Goal: Task Accomplishment & Management: Manage account settings

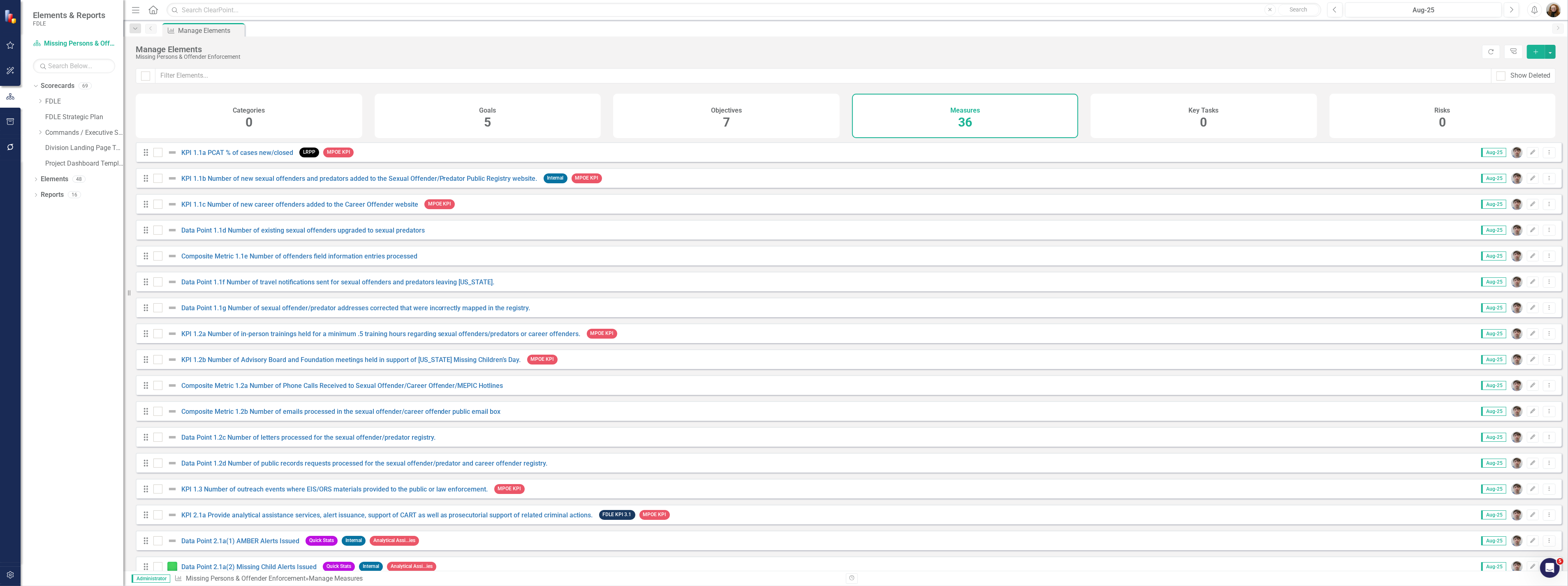
scroll to position [509, 0]
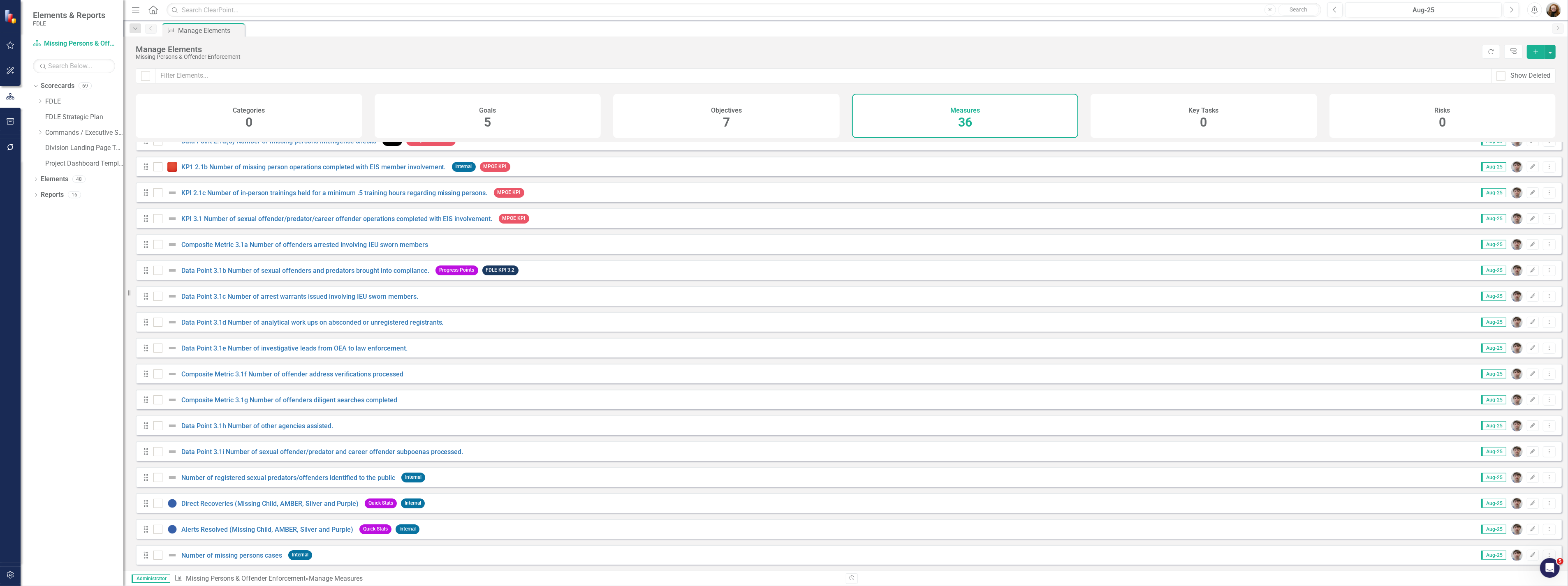
click at [32, 371] on div "Dropdown Scorecards 69 Dropdown FDLE Commissioner's Initiative Team Project Das…" at bounding box center [72, 332] width 103 height 507
click at [11, 124] on icon "button" at bounding box center [10, 122] width 9 height 7
click at [59, 134] on link "Page Exports" at bounding box center [74, 139] width 82 height 10
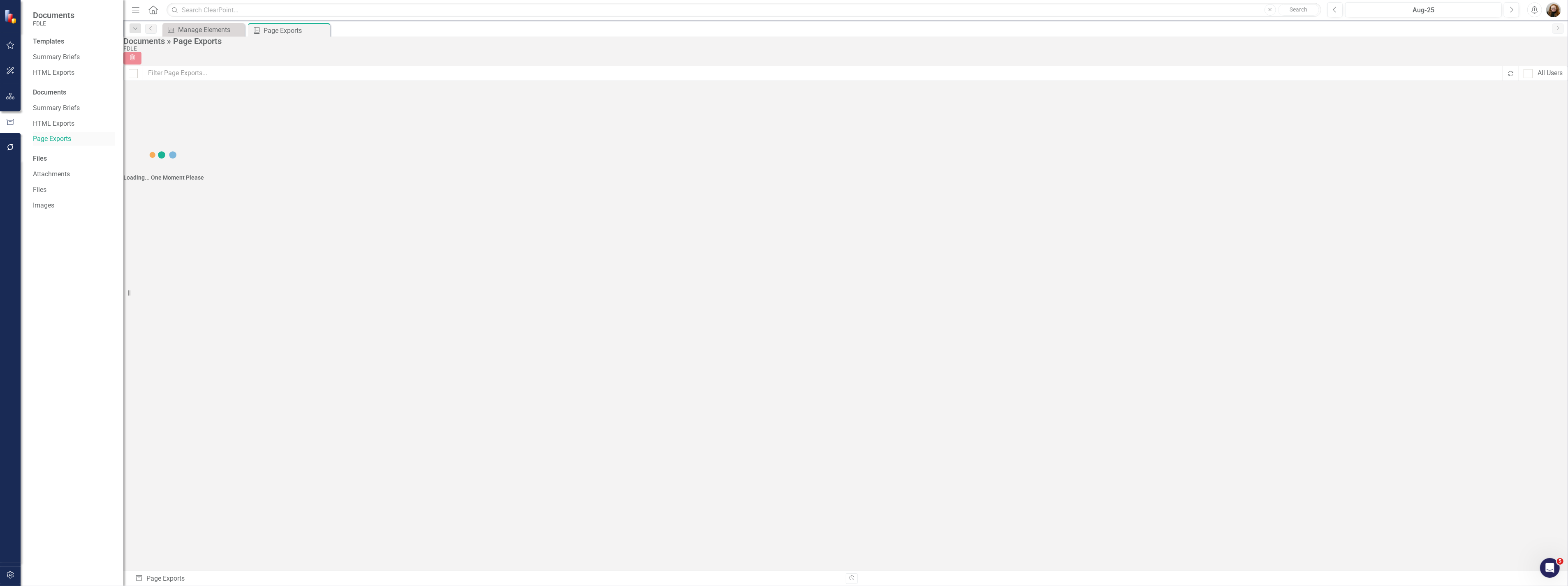
checkbox input "false"
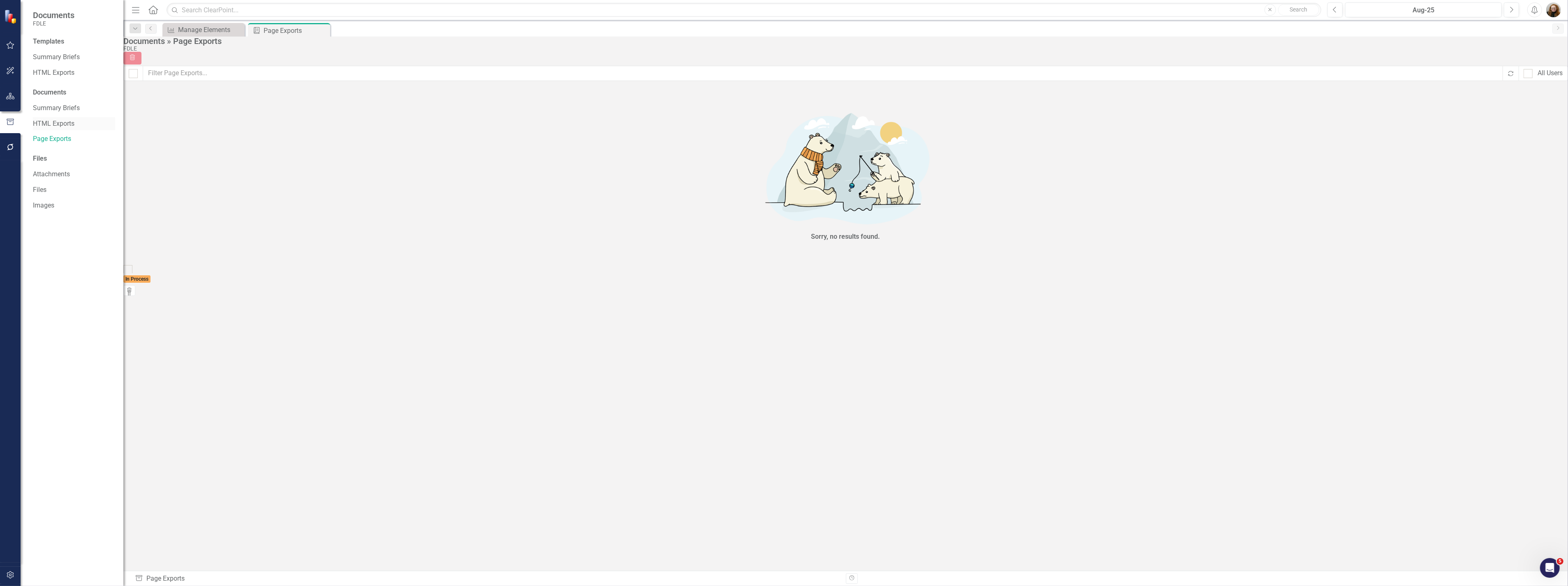
click at [56, 119] on link "HTML Exports" at bounding box center [74, 124] width 82 height 10
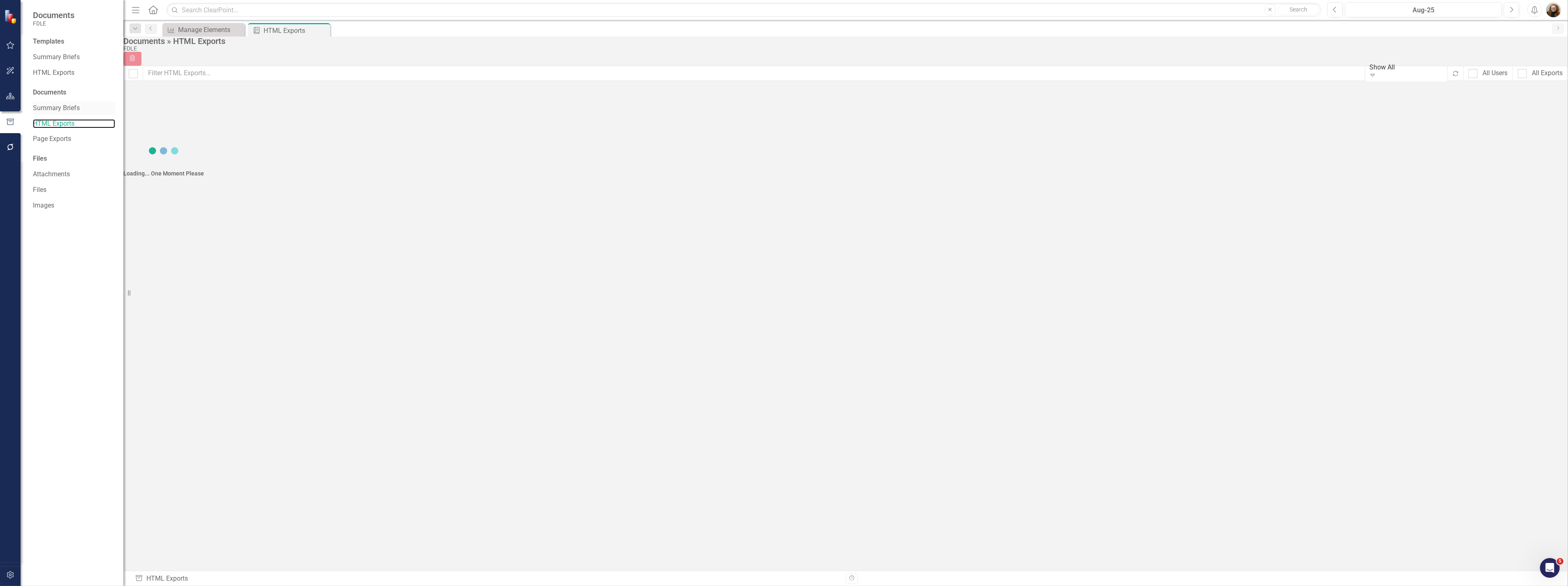
checkbox input "false"
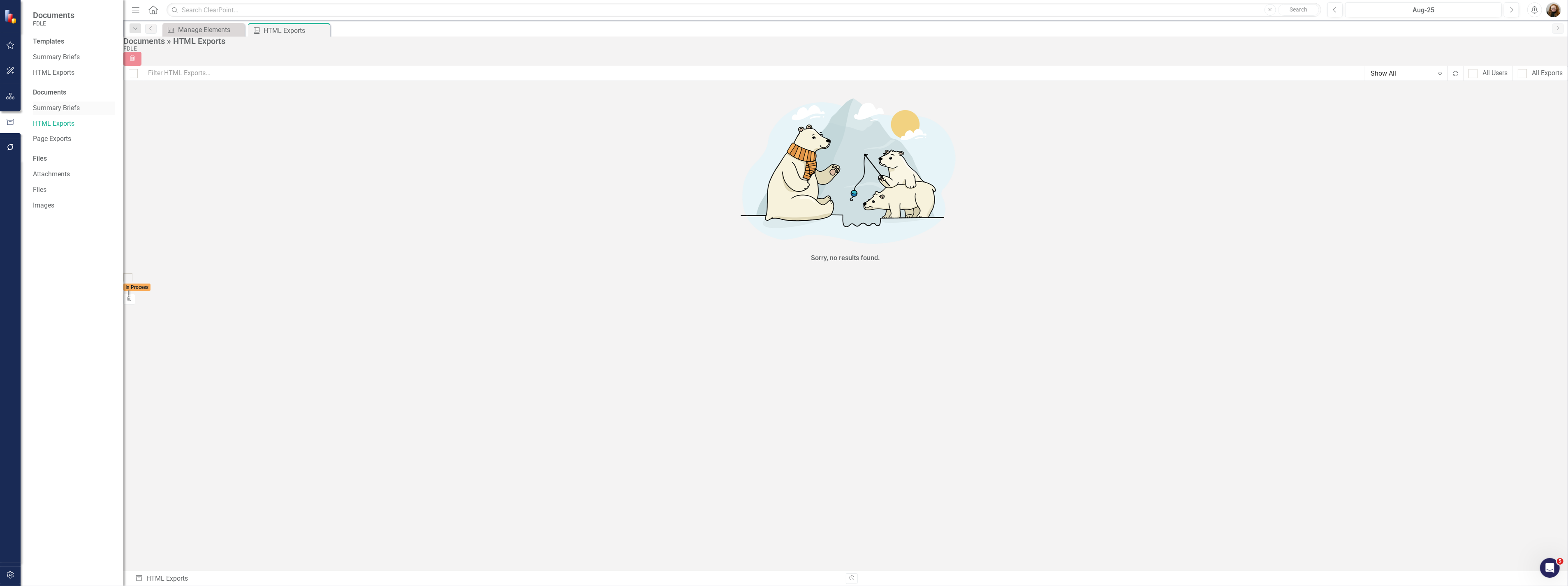
click at [66, 110] on link "Summary Briefs" at bounding box center [74, 108] width 82 height 10
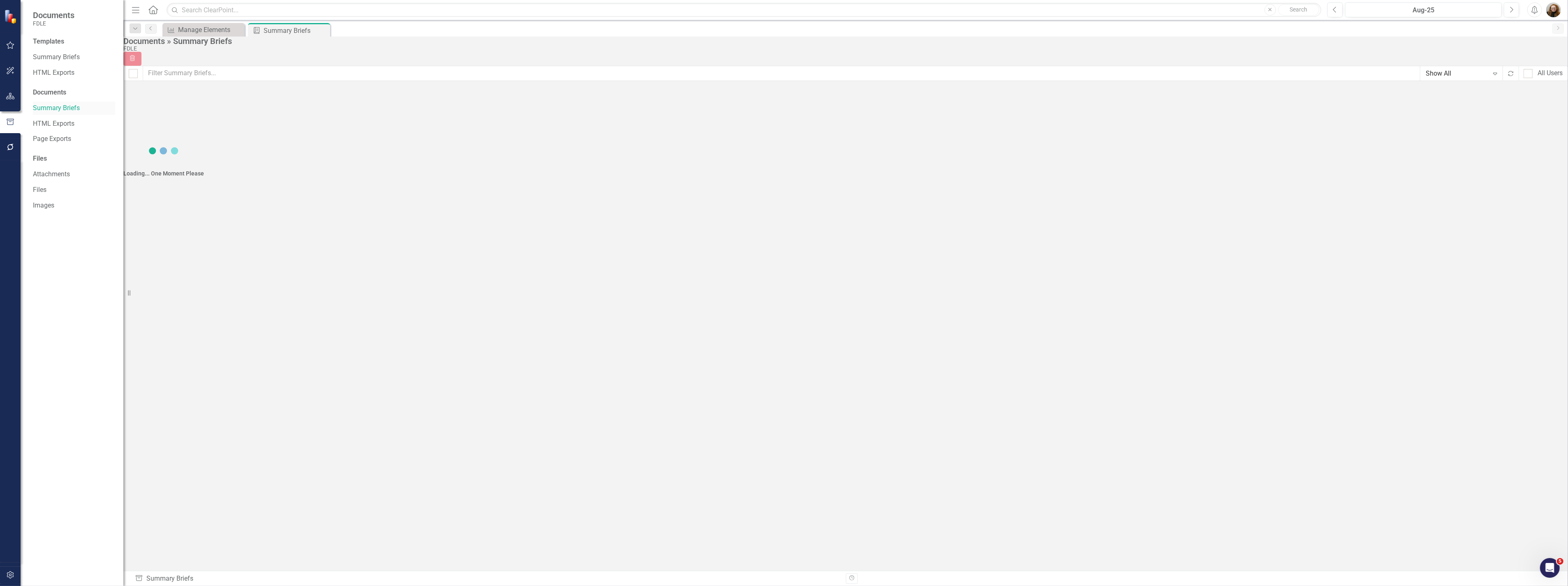
checkbox input "false"
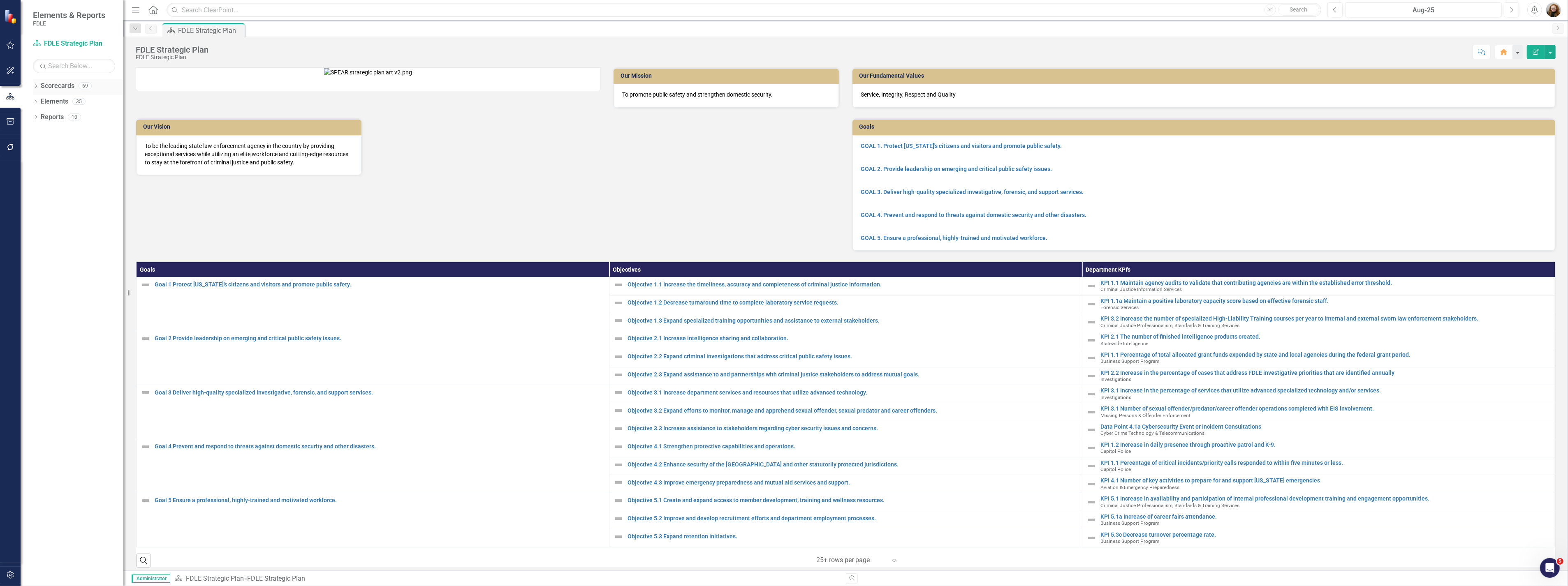
click at [52, 88] on link "Scorecards" at bounding box center [57, 86] width 33 height 10
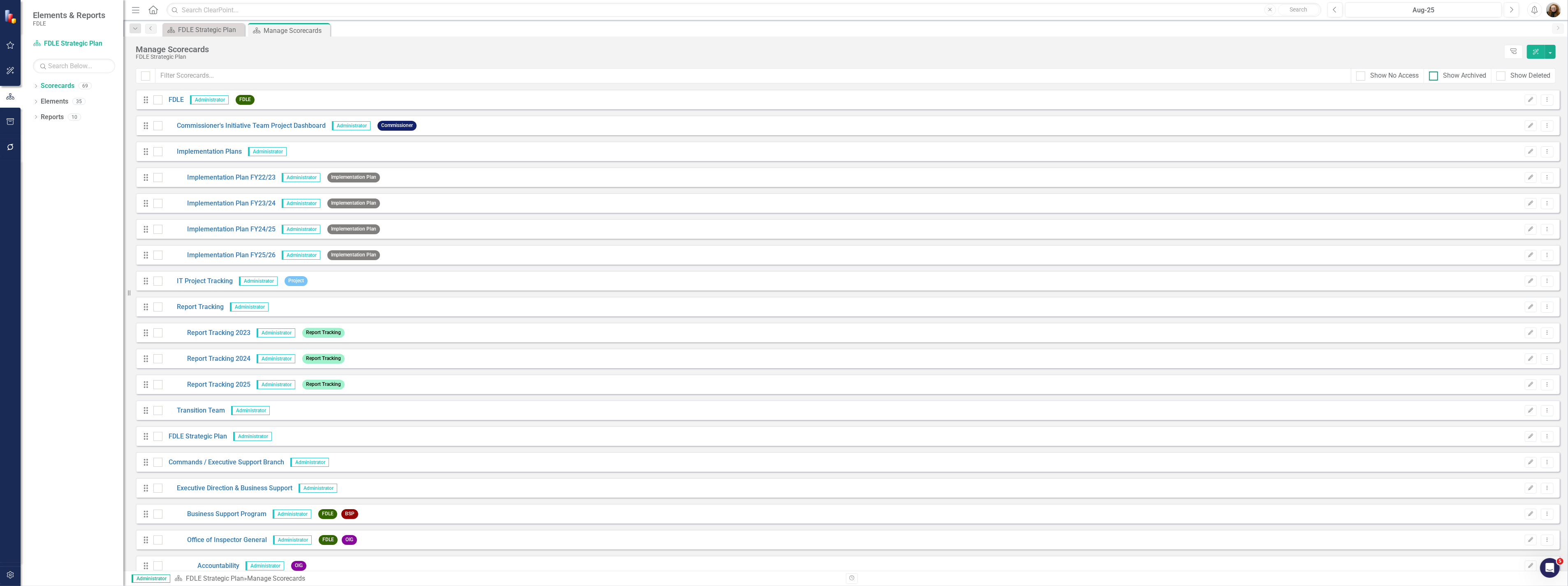
click at [1434, 77] on div at bounding box center [1433, 76] width 9 height 9
click at [1434, 77] on input "Show Archived" at bounding box center [1432, 74] width 5 height 5
checkbox input "true"
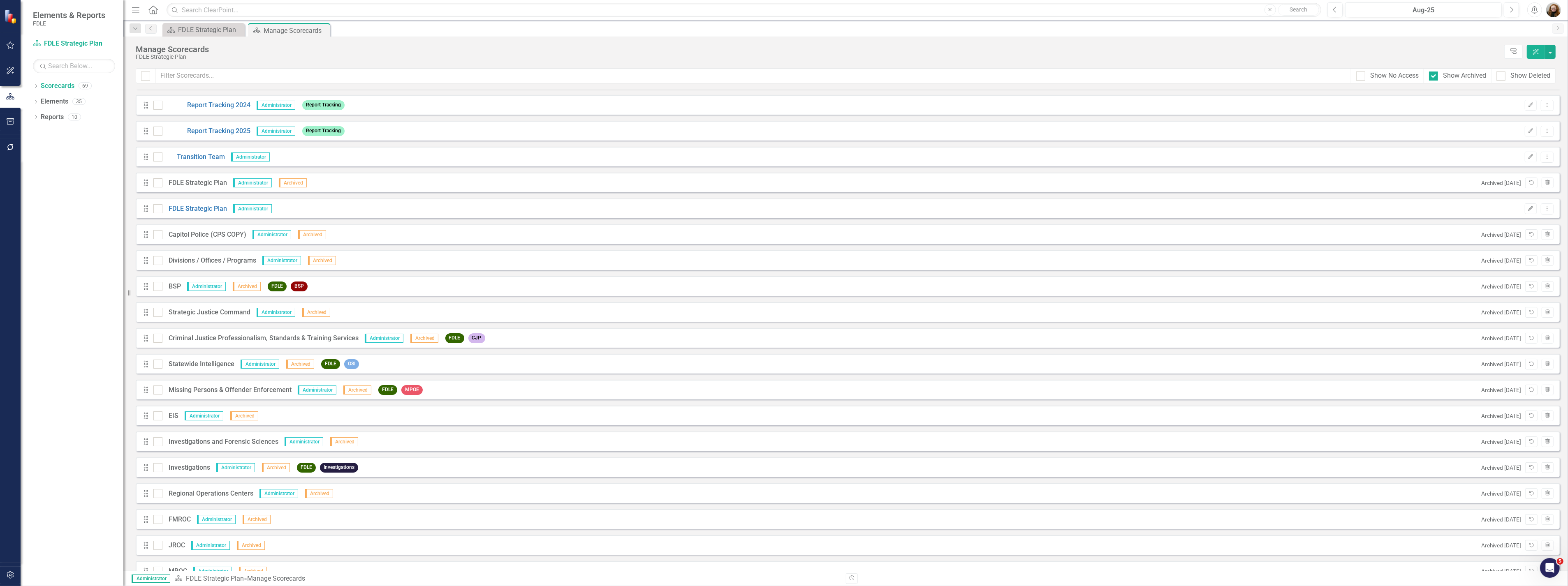
scroll to position [274, 0]
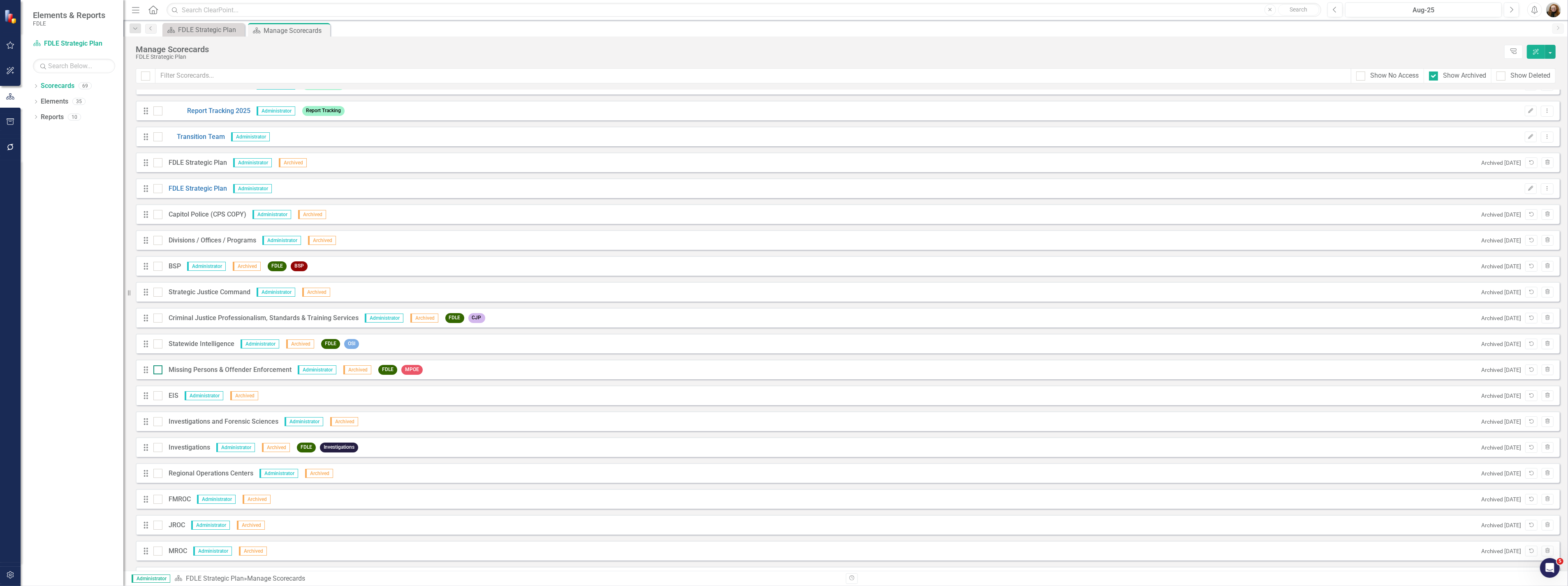
click at [157, 372] on div at bounding box center [158, 370] width 9 height 9
click at [157, 371] on input "checkbox" at bounding box center [156, 368] width 5 height 5
click at [1528, 368] on icon "Unarchive" at bounding box center [1531, 370] width 6 height 5
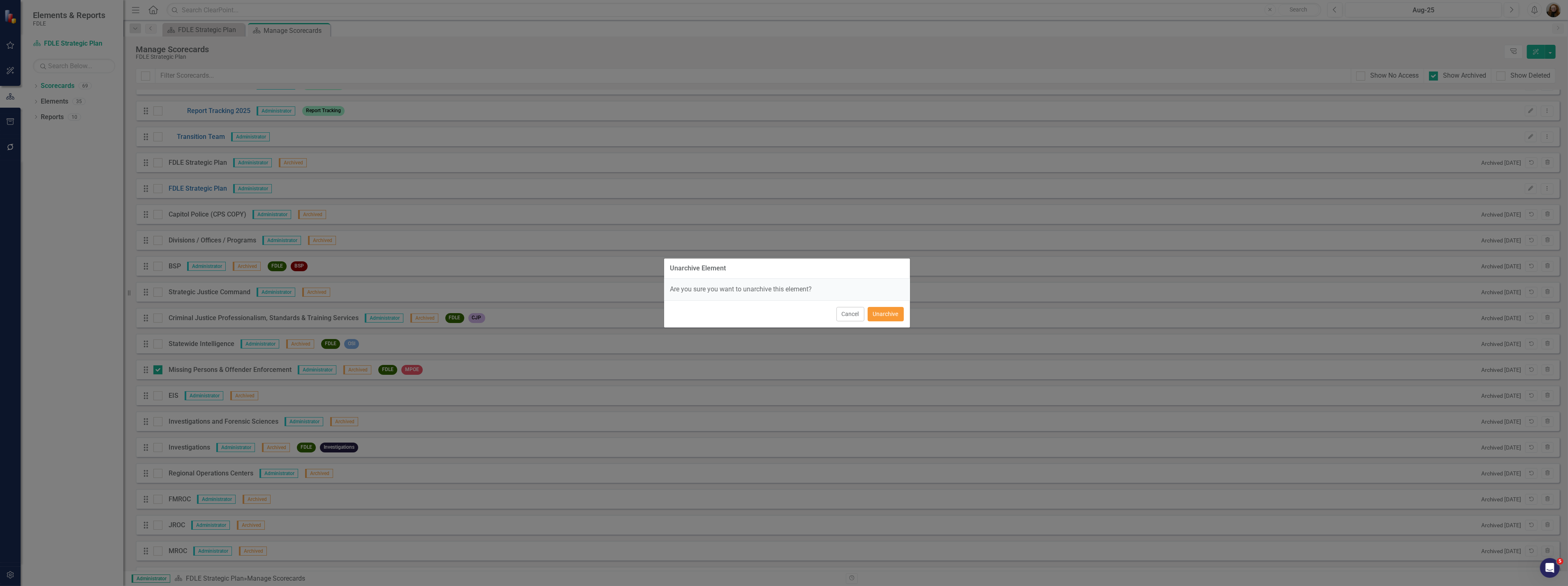
click at [886, 315] on button "Unarchive" at bounding box center [885, 315] width 36 height 15
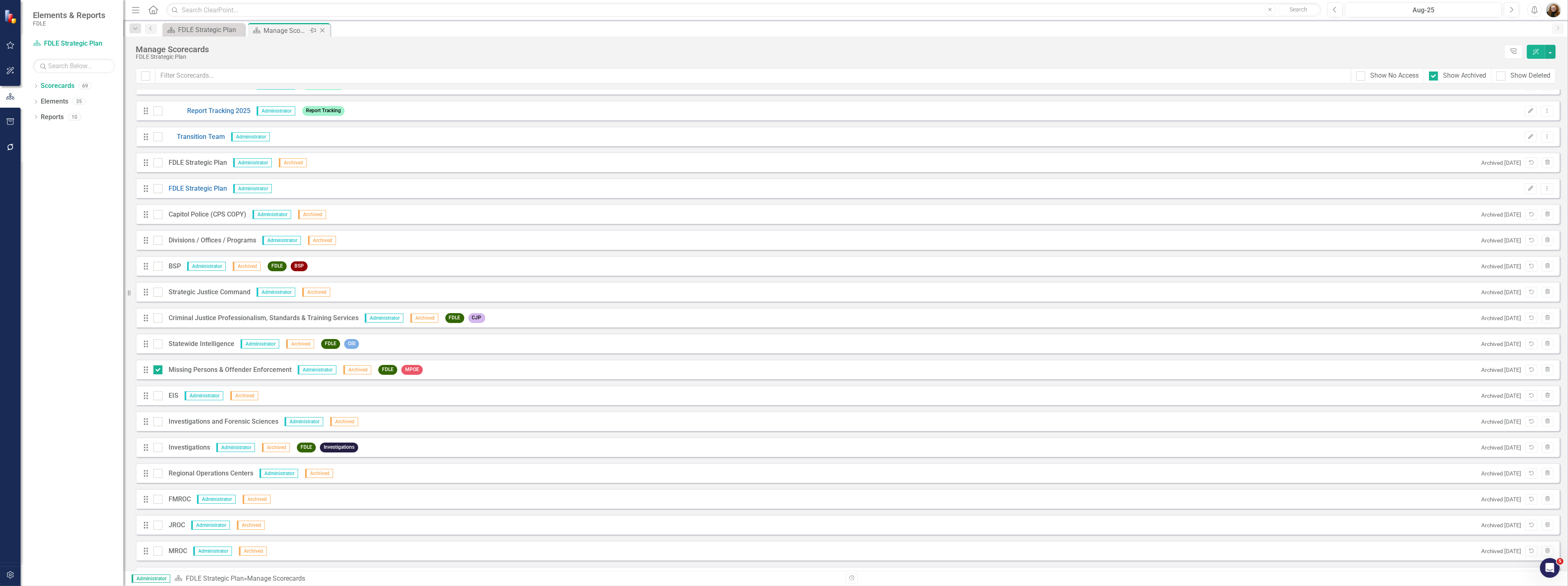
click at [293, 30] on div "Manage Scorecards" at bounding box center [285, 30] width 44 height 10
click at [155, 369] on input "checkbox" at bounding box center [156, 368] width 5 height 5
checkbox input "false"
click at [183, 366] on div "Missing Persons & Offender Enforcement" at bounding box center [227, 371] width 129 height 10
click at [187, 372] on div "Missing Persons & Offender Enforcement" at bounding box center [227, 371] width 129 height 10
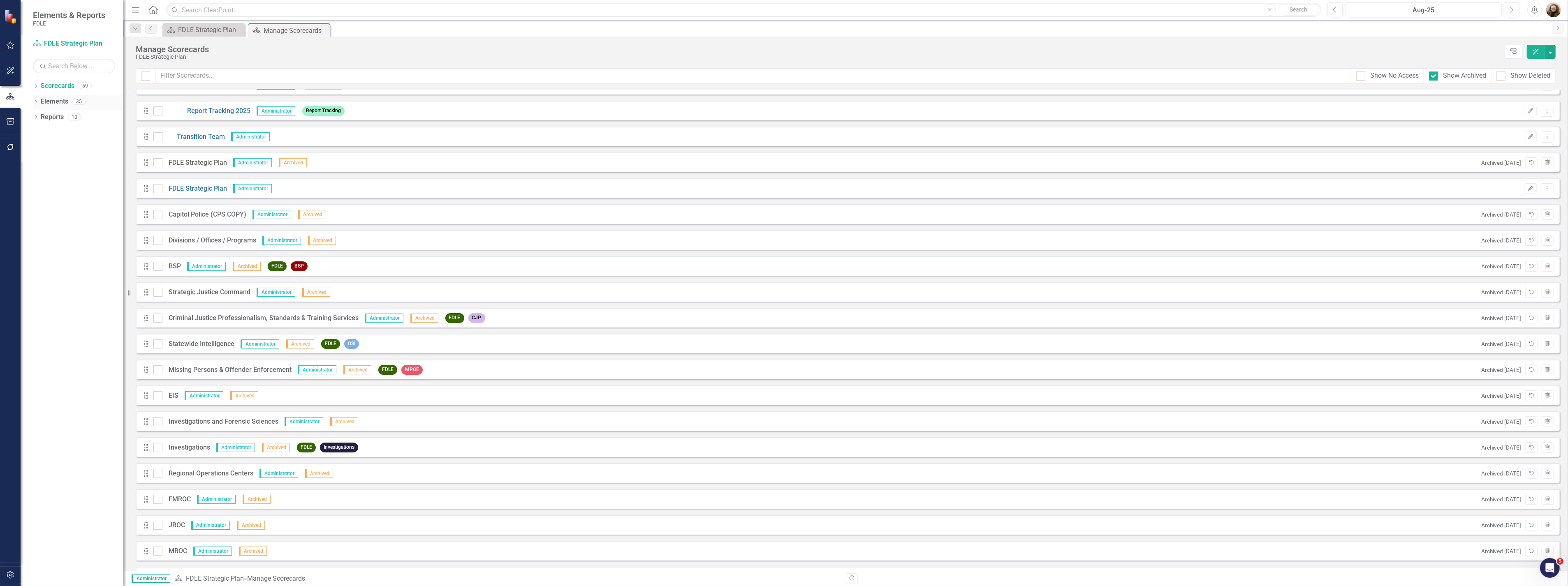
click at [44, 98] on link "Elements" at bounding box center [54, 102] width 27 height 10
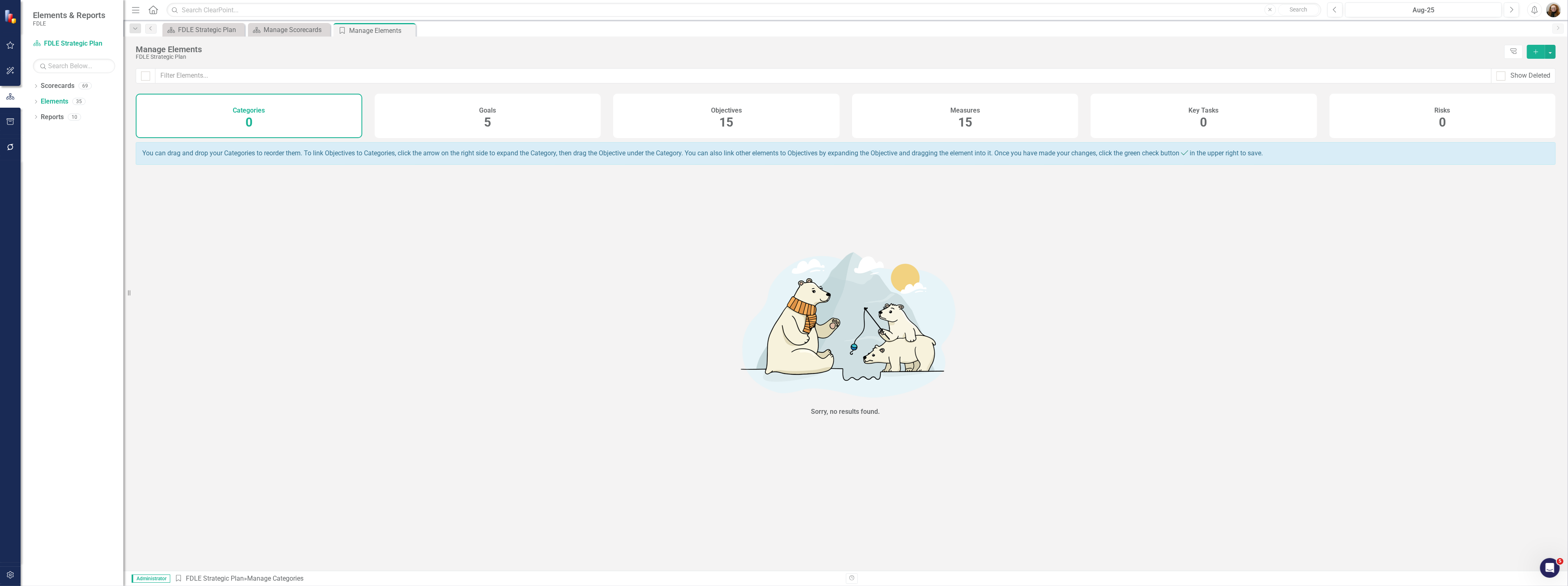
click at [968, 107] on h4 "Measures" at bounding box center [965, 111] width 30 height 7
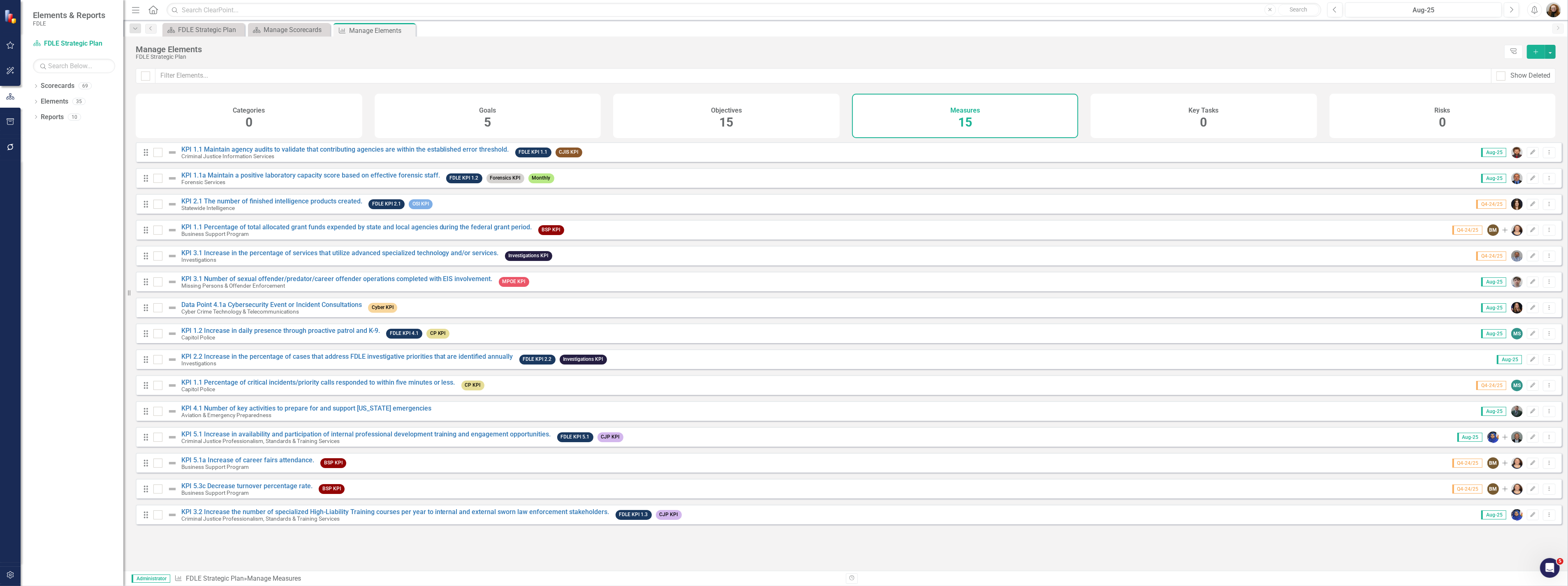
click at [934, 115] on div "Measures 15" at bounding box center [965, 116] width 226 height 44
click at [268, 26] on div "Manage Scorecards" at bounding box center [290, 30] width 54 height 10
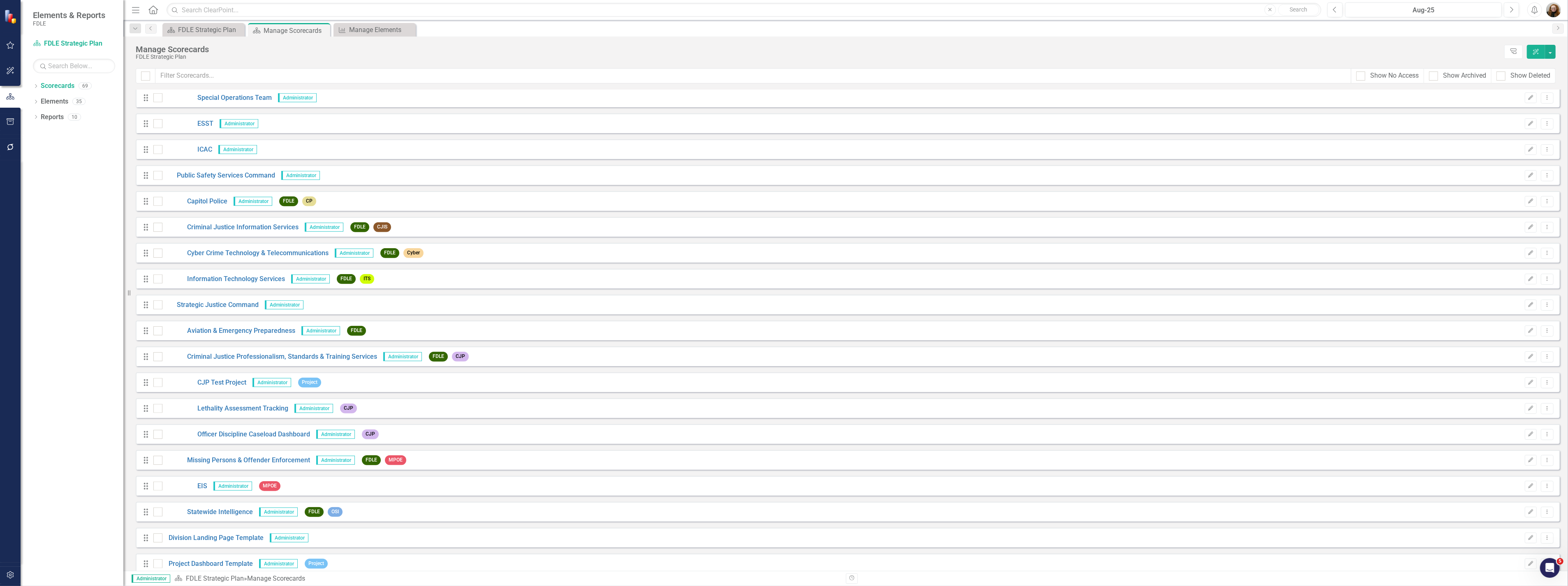
scroll to position [1305, 0]
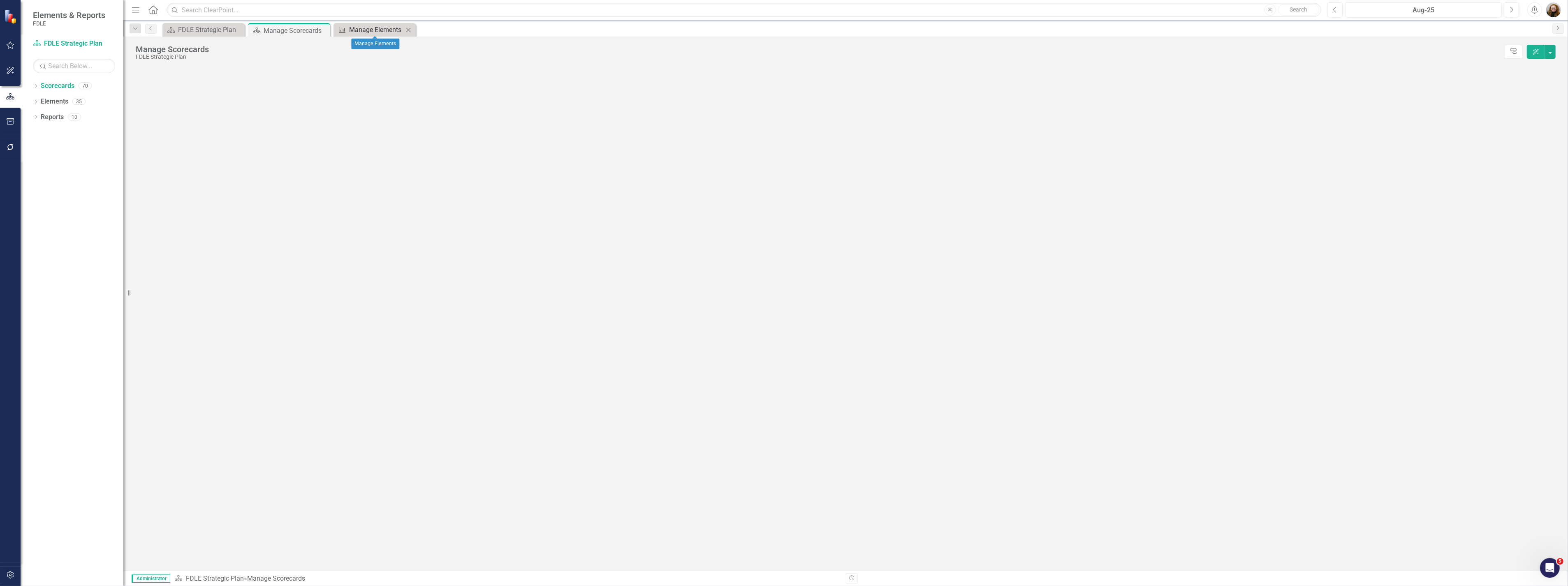
click at [377, 30] on div "Manage Elements" at bounding box center [376, 30] width 54 height 10
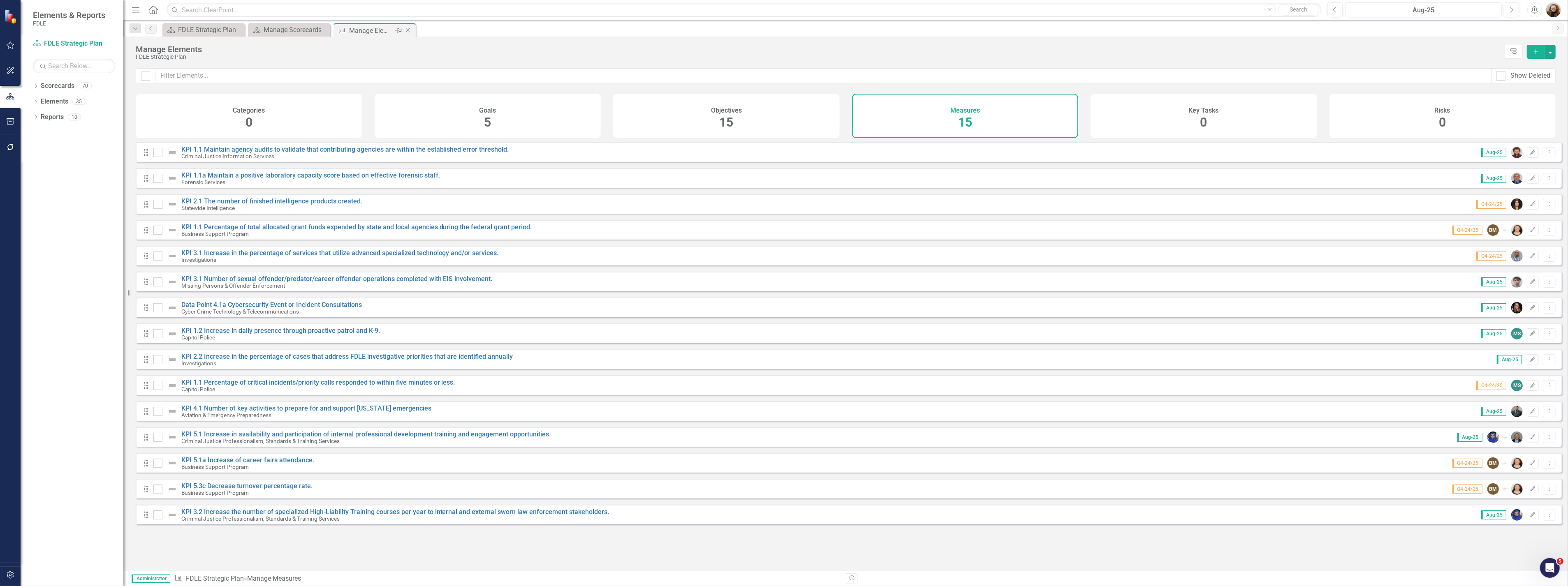
click at [408, 29] on icon "Close" at bounding box center [408, 30] width 9 height 7
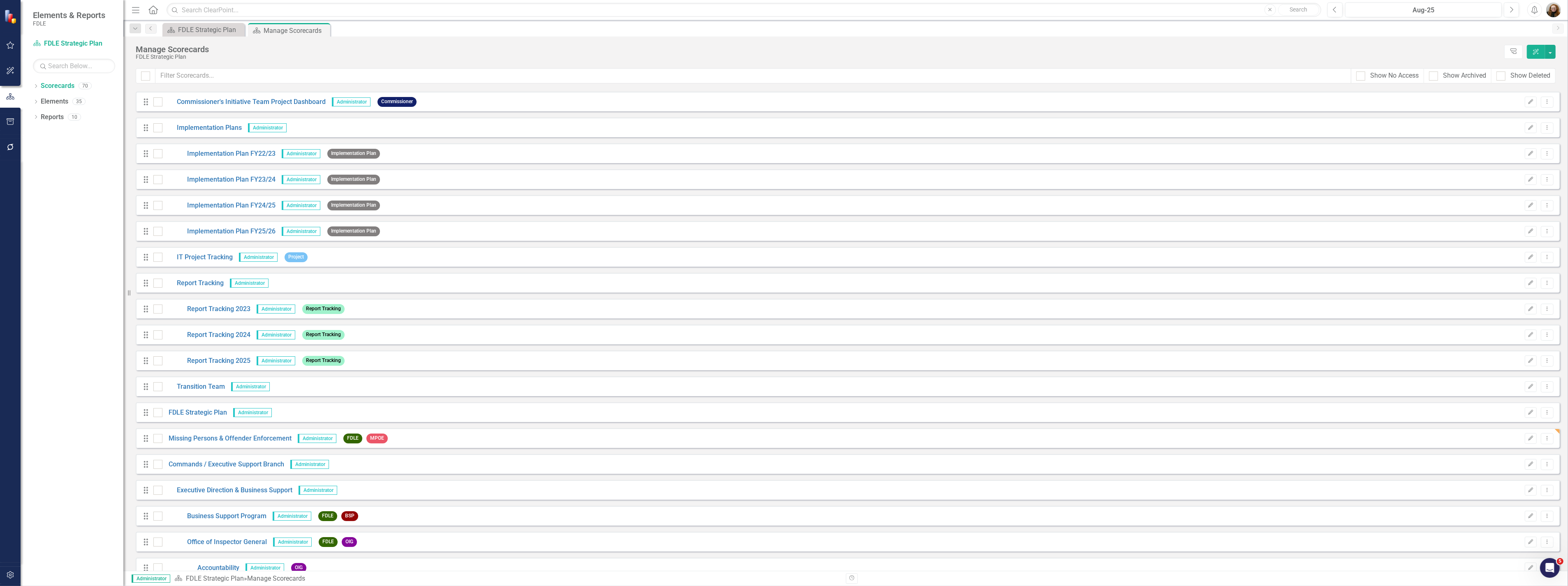
scroll to position [46, 0]
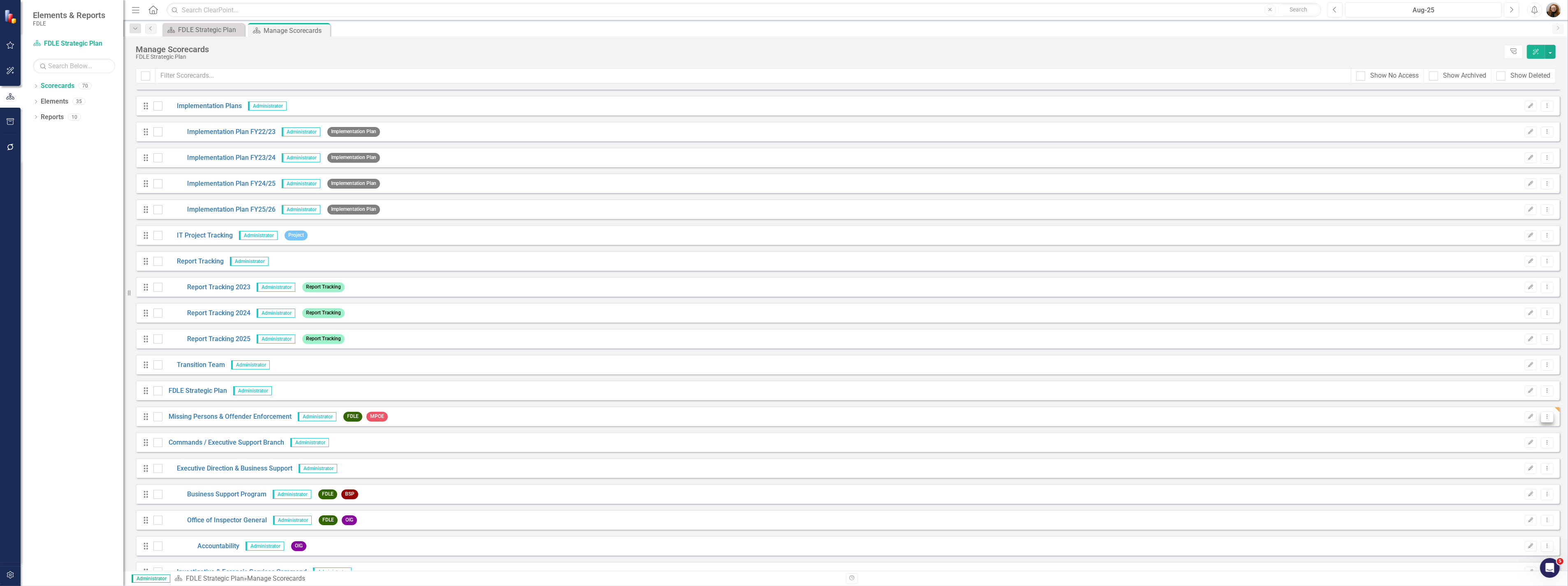
click at [1544, 418] on icon "Dropdown Menu" at bounding box center [1547, 416] width 7 height 5
click at [1528, 416] on icon "button" at bounding box center [1531, 416] width 5 height 5
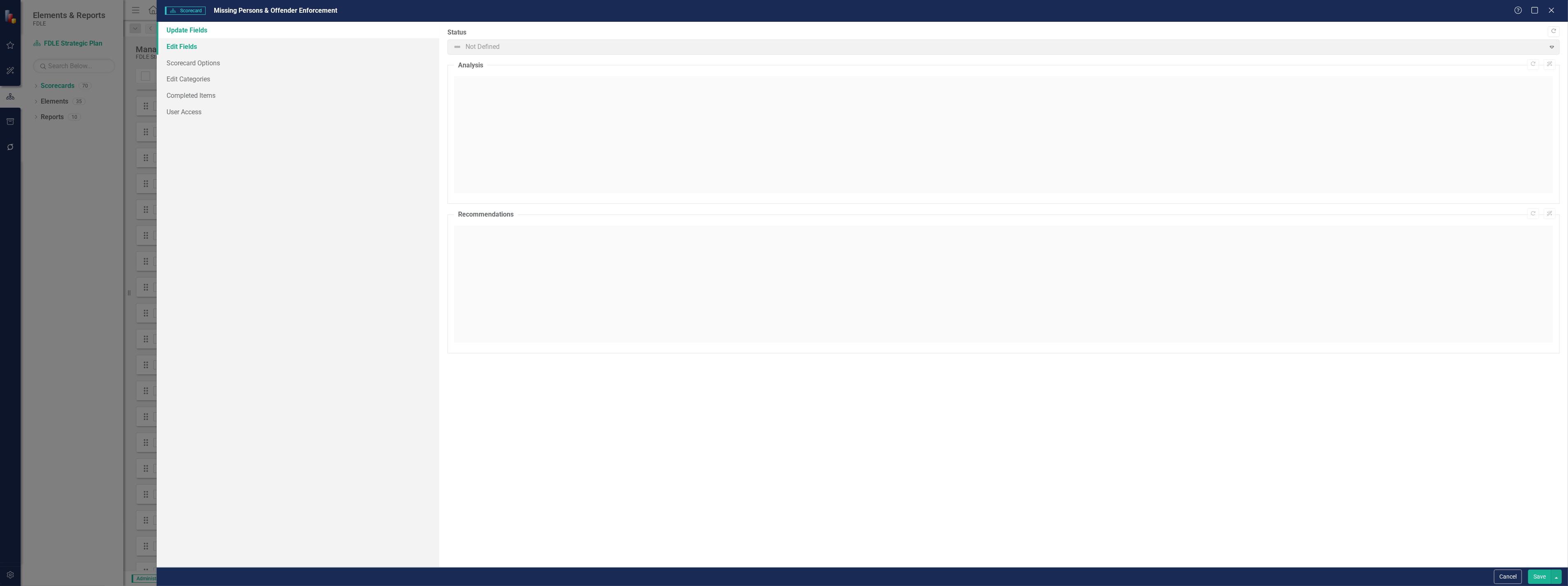
click at [192, 43] on link "Edit Fields" at bounding box center [297, 46] width 282 height 16
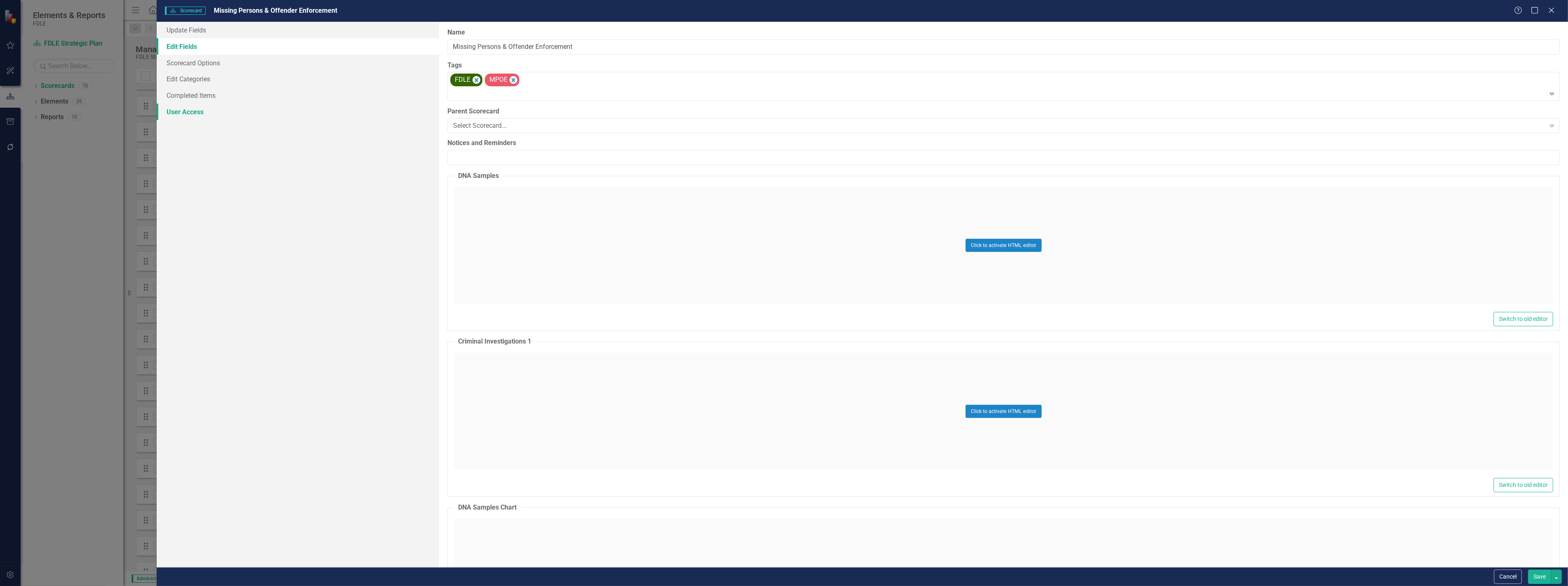
click at [188, 112] on link "User Access" at bounding box center [297, 111] width 282 height 16
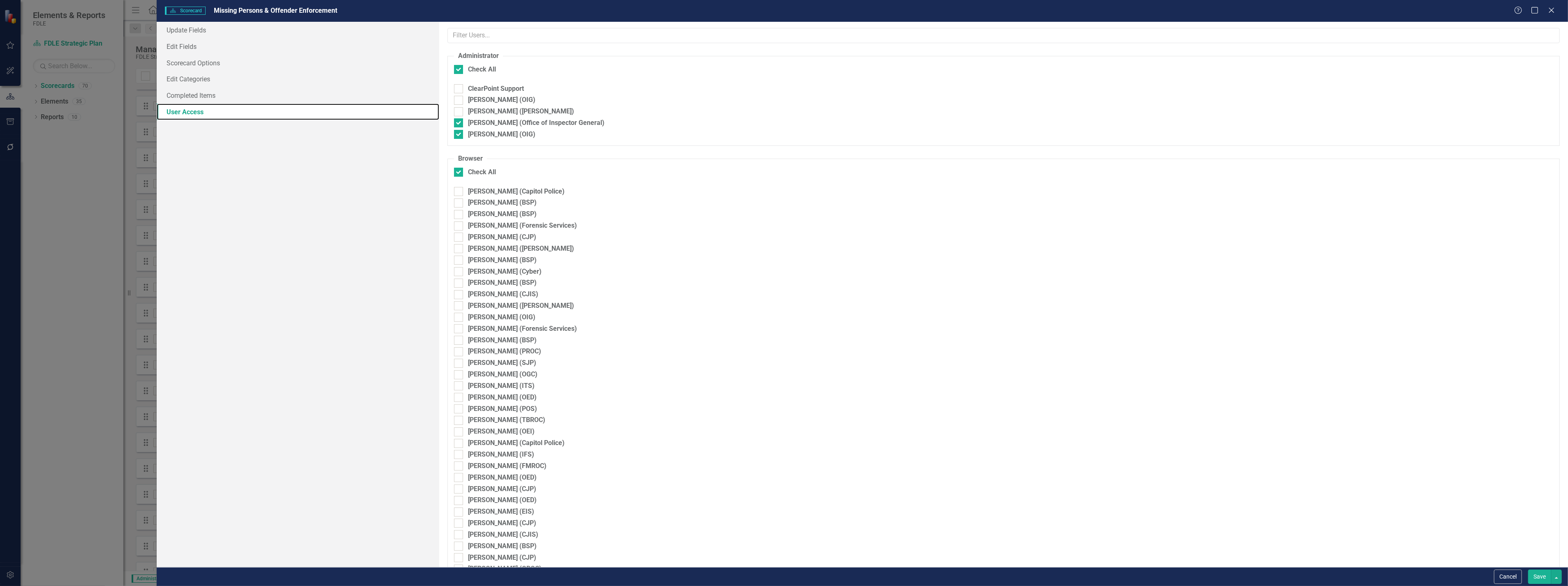
checkbox input "false"
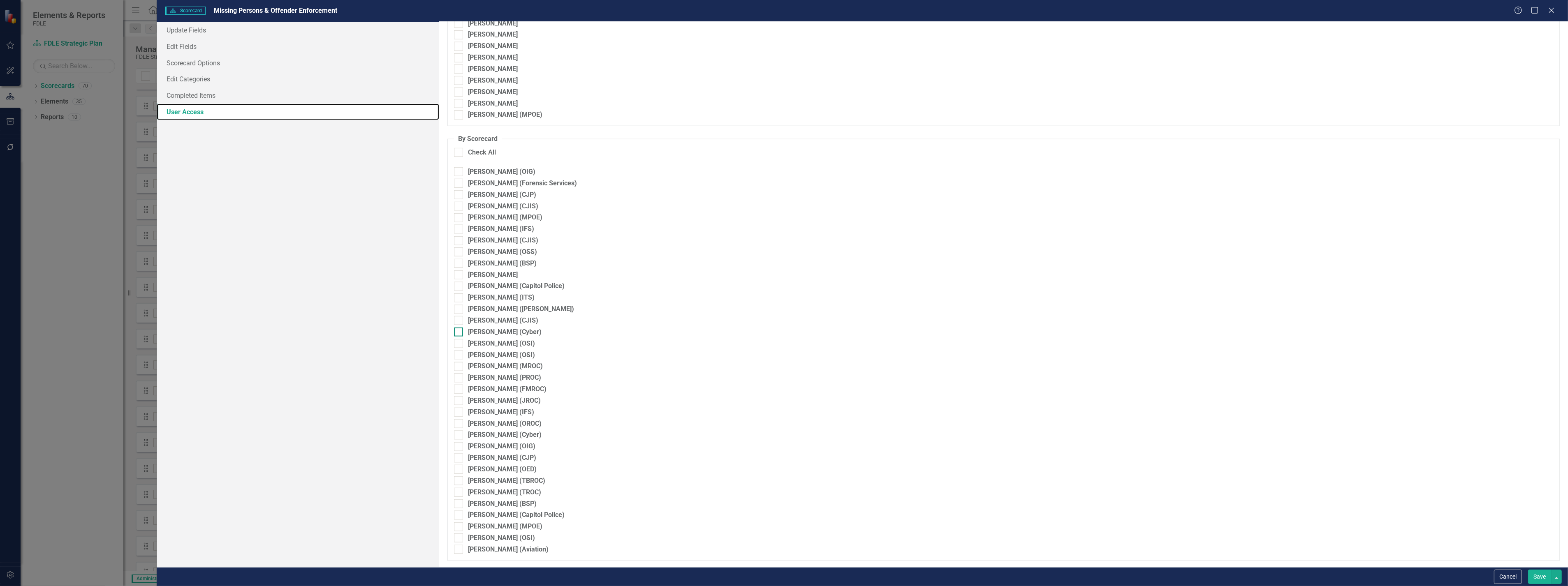
scroll to position [1634, 0]
click at [1555, 12] on icon "Close" at bounding box center [1551, 10] width 10 height 8
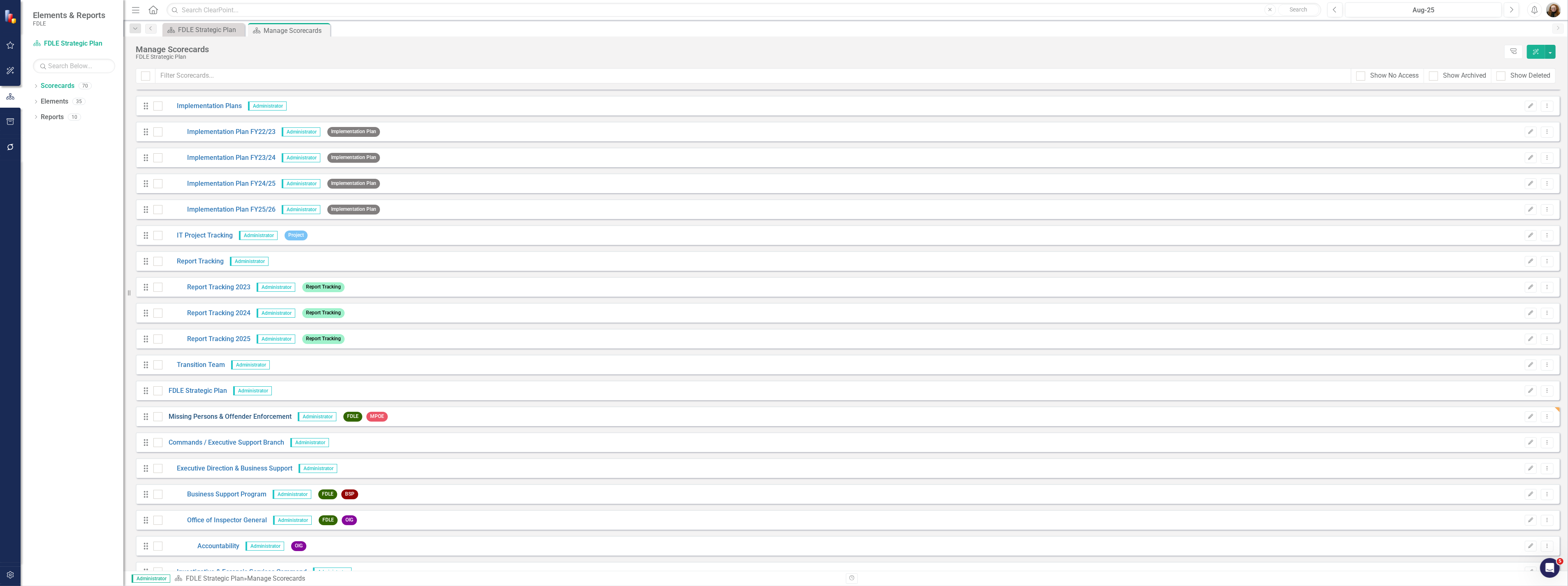
click at [224, 416] on link "Missing Persons & Offender Enforcement" at bounding box center [227, 417] width 129 height 10
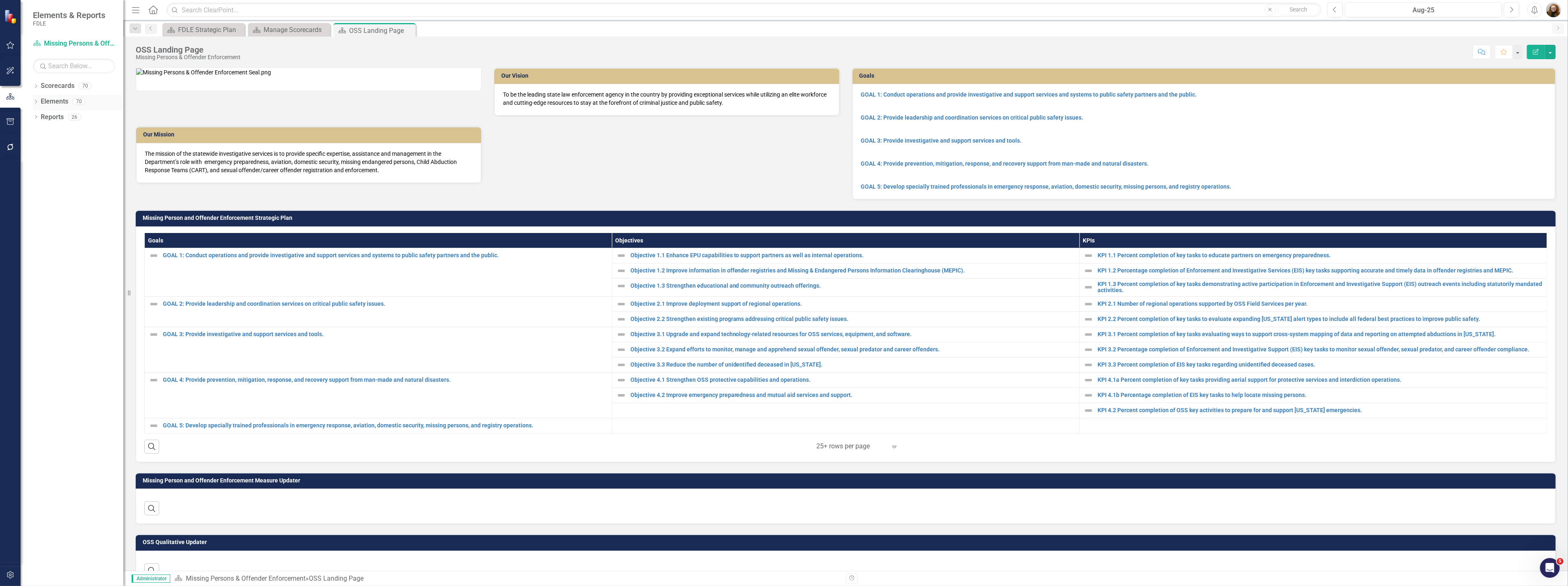
click at [55, 103] on link "Elements" at bounding box center [54, 102] width 27 height 10
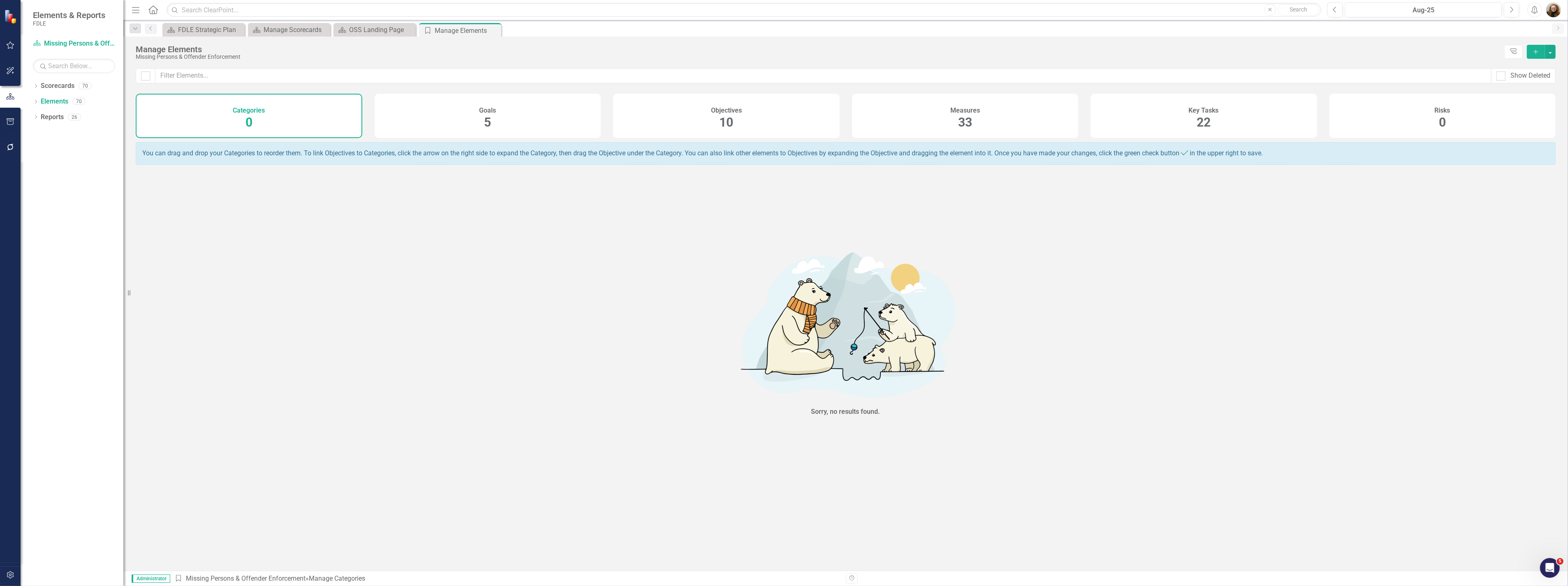
click at [973, 116] on div "Measures 33" at bounding box center [965, 116] width 226 height 44
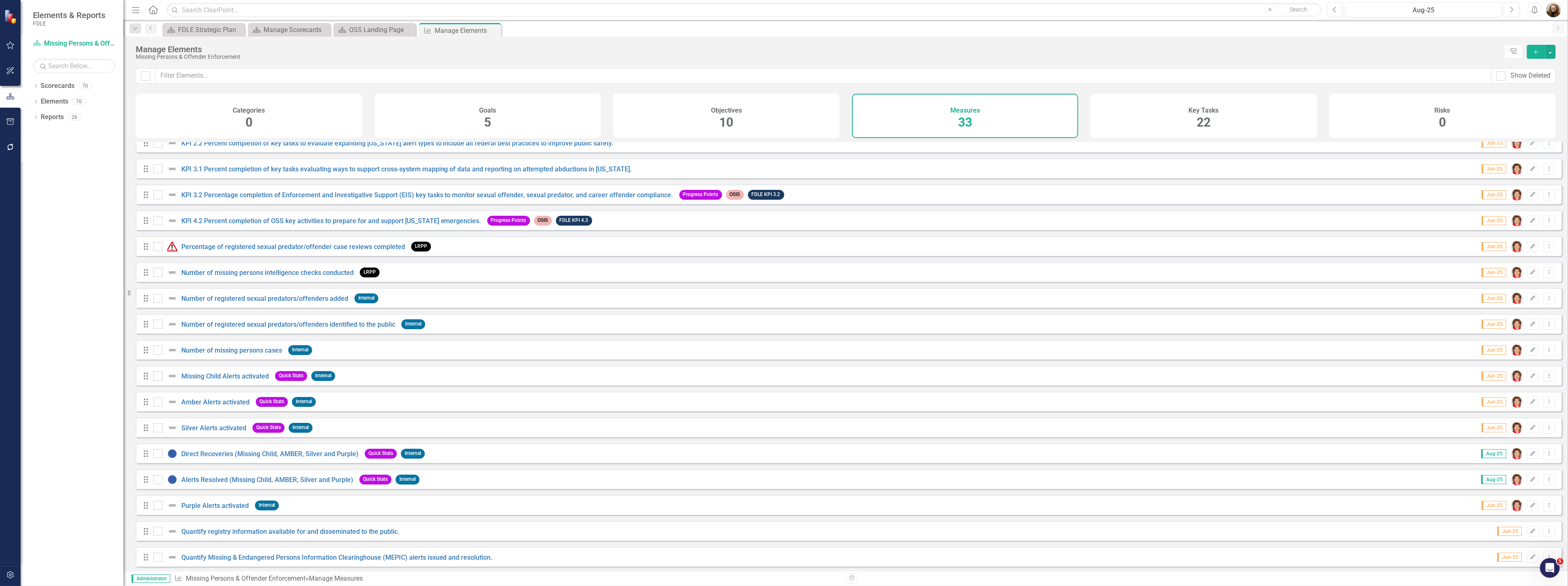
scroll to position [354, 0]
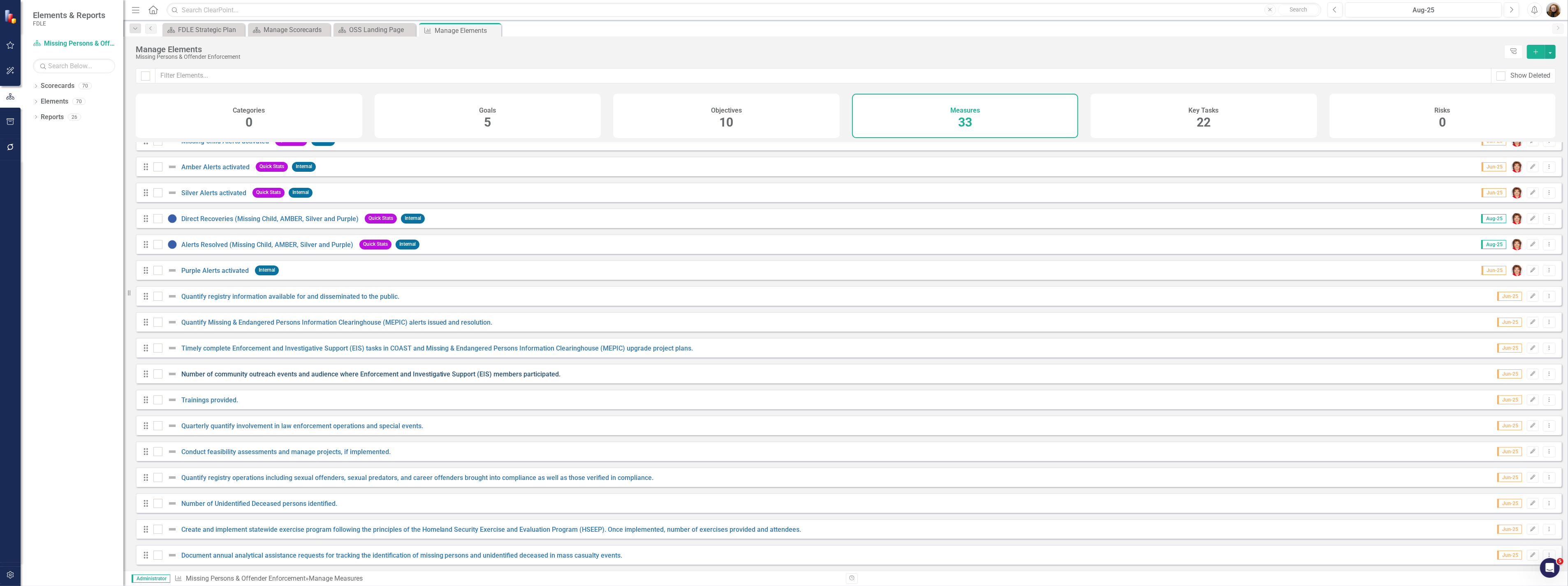
click at [203, 371] on link "Number of community outreach events and audience where Enforcement and Investig…" at bounding box center [371, 374] width 380 height 8
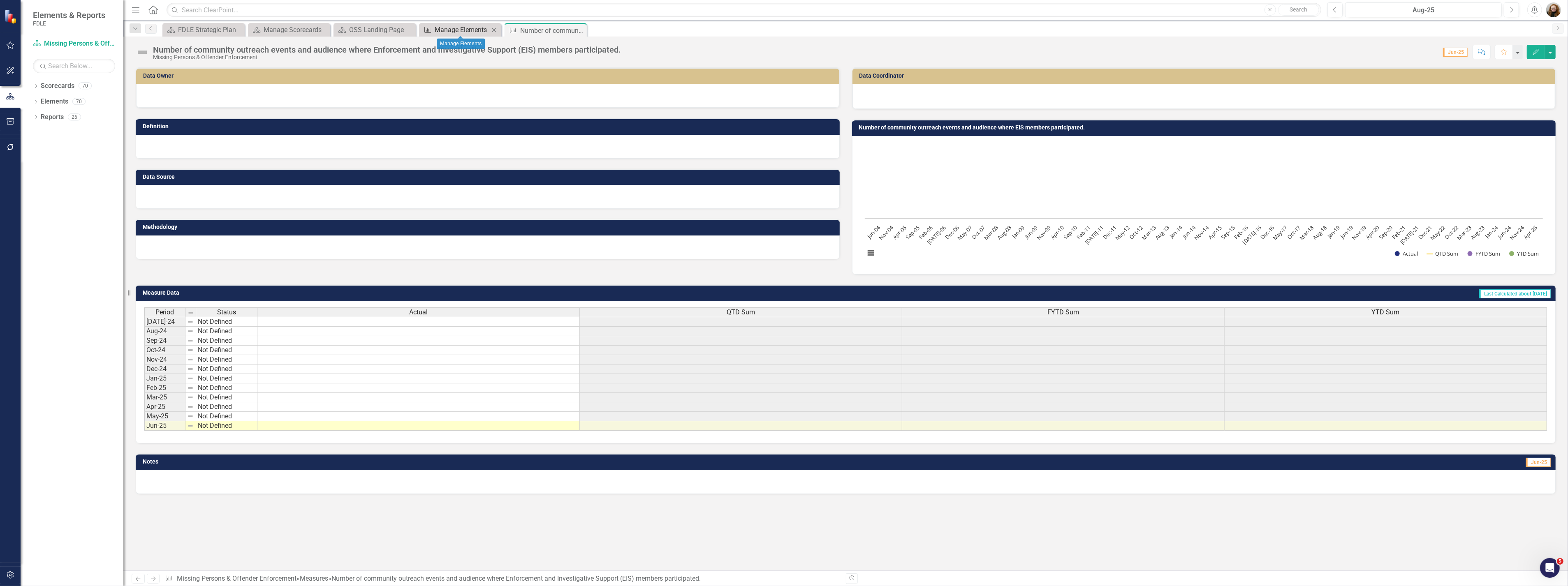
click at [445, 29] on div "Manage Elements" at bounding box center [461, 30] width 54 height 10
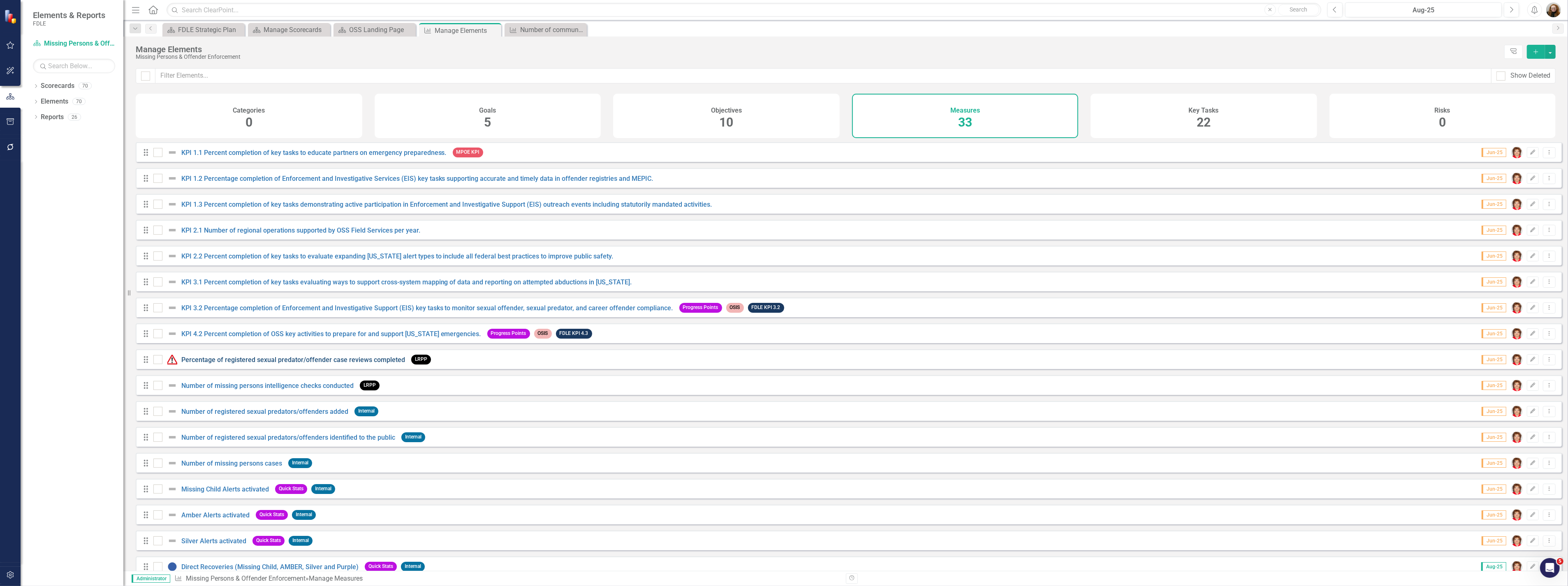
click at [215, 364] on link "Percentage of registered sexual predator/offender case reviews completed" at bounding box center [293, 360] width 224 height 8
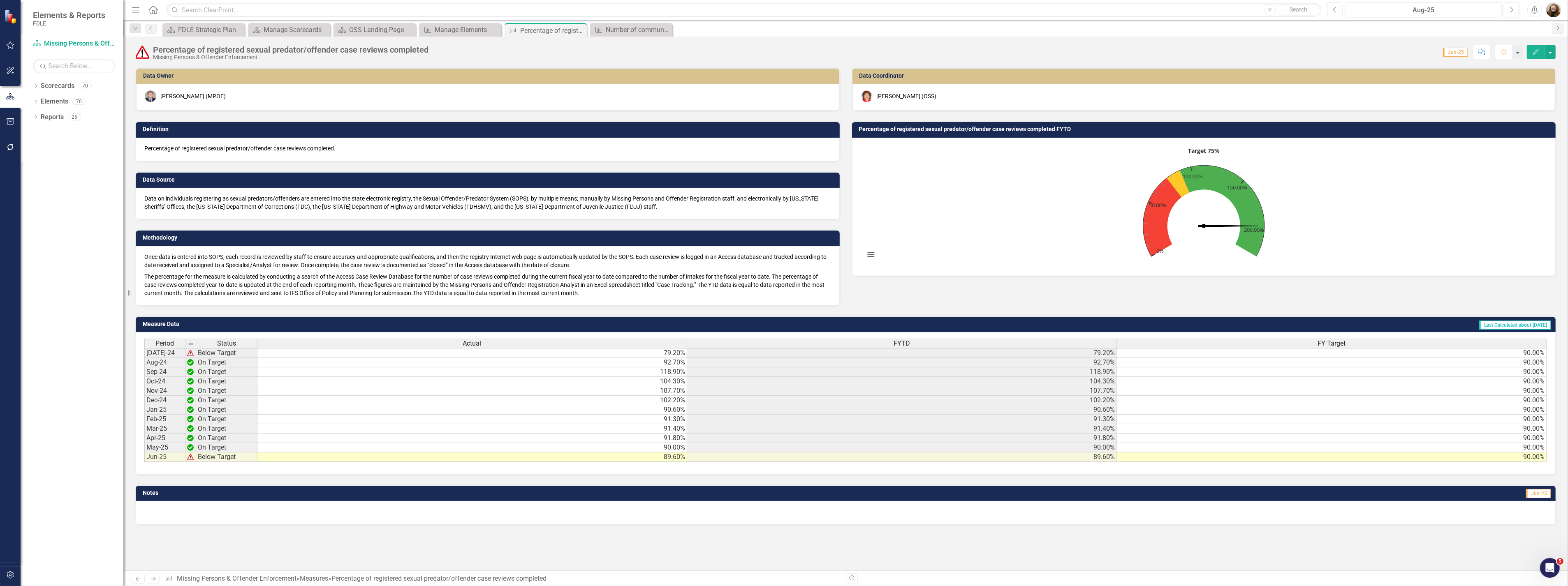
click at [1337, 12] on button "Previous" at bounding box center [1335, 10] width 15 height 15
click at [1550, 51] on button "button" at bounding box center [1550, 52] width 11 height 15
click at [1518, 128] on link "PDF Export to PDF" at bounding box center [1515, 130] width 80 height 15
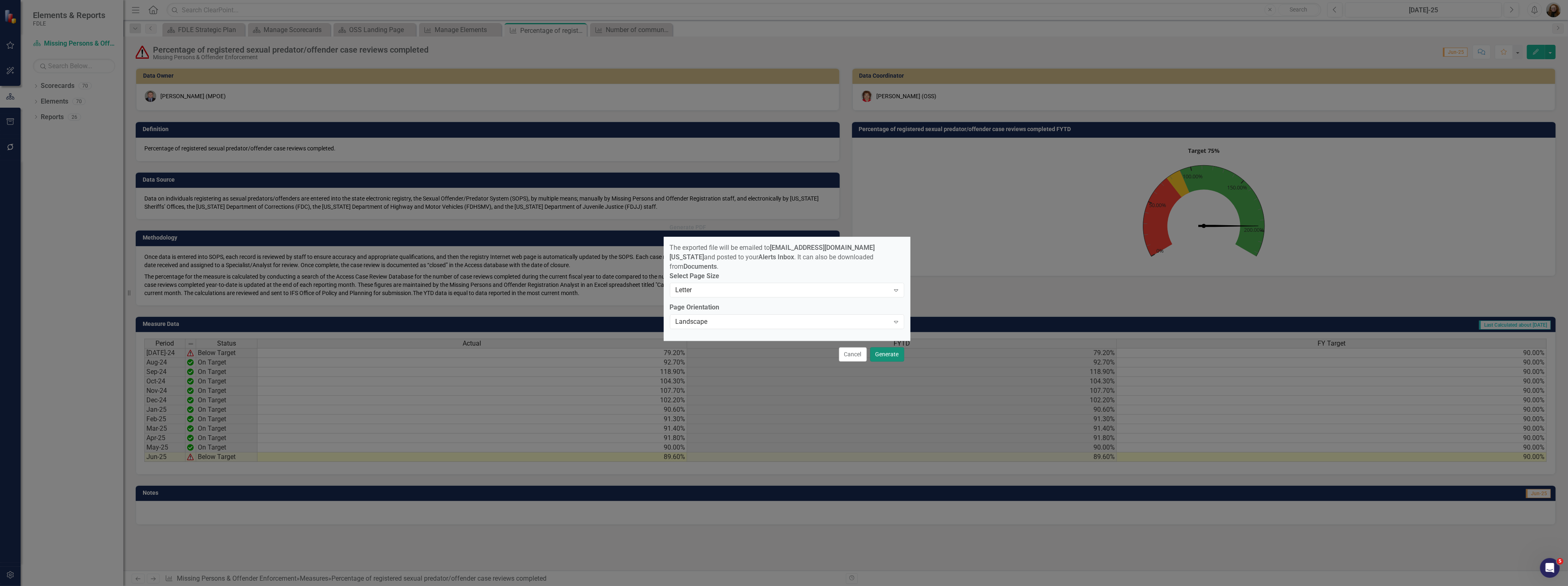
click at [883, 352] on button "Generate" at bounding box center [887, 355] width 34 height 15
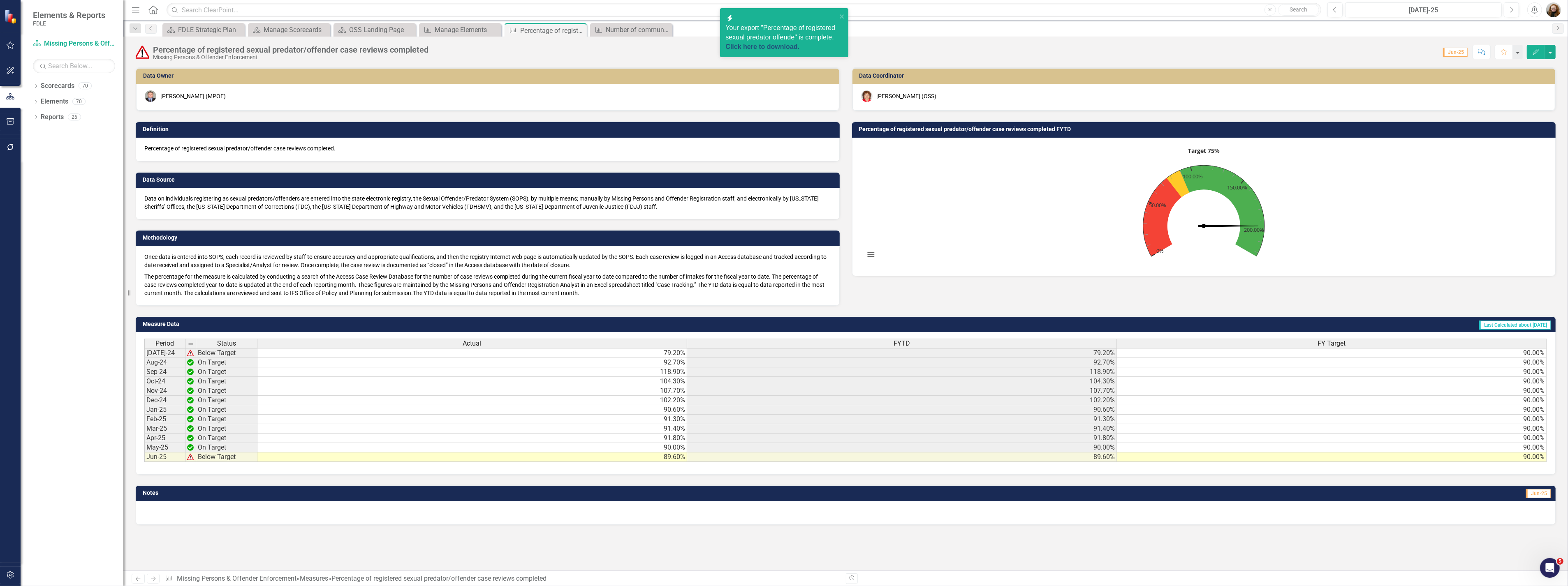
click at [785, 44] on link "Click here to download." at bounding box center [763, 46] width 74 height 7
click at [1551, 55] on button "button" at bounding box center [1550, 52] width 11 height 15
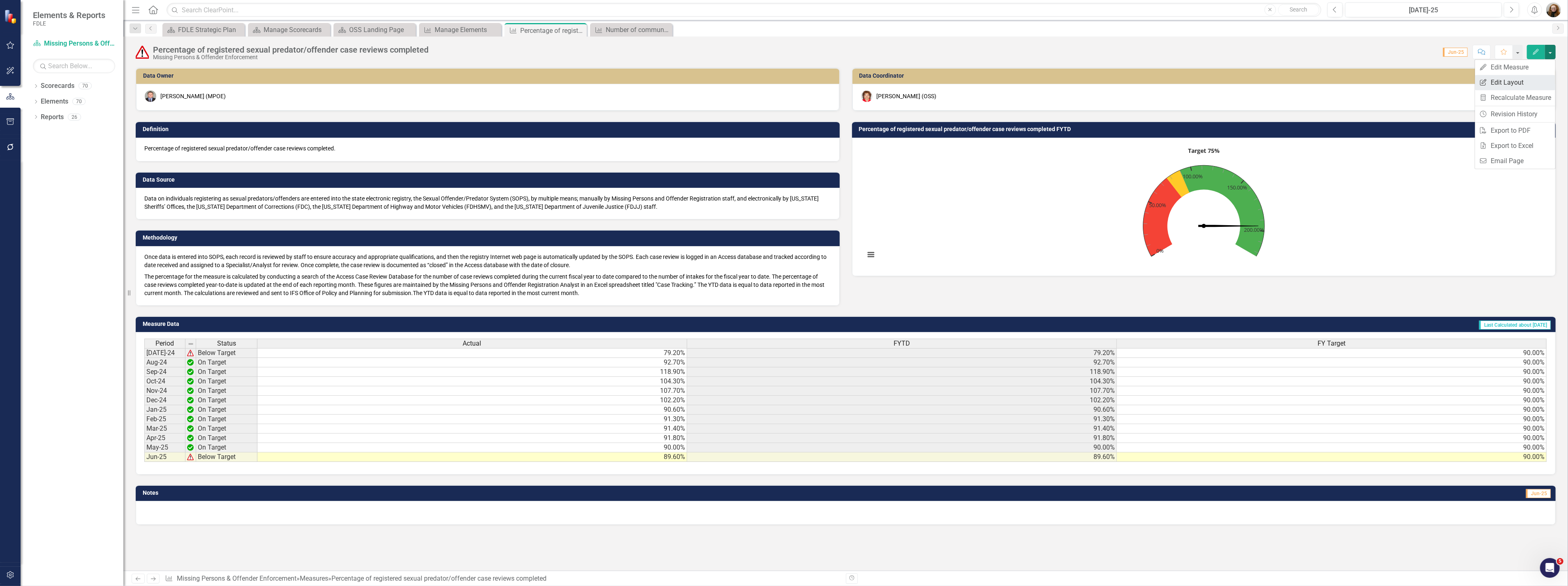
click at [1530, 83] on link "Edit Report Edit Layout" at bounding box center [1515, 82] width 80 height 15
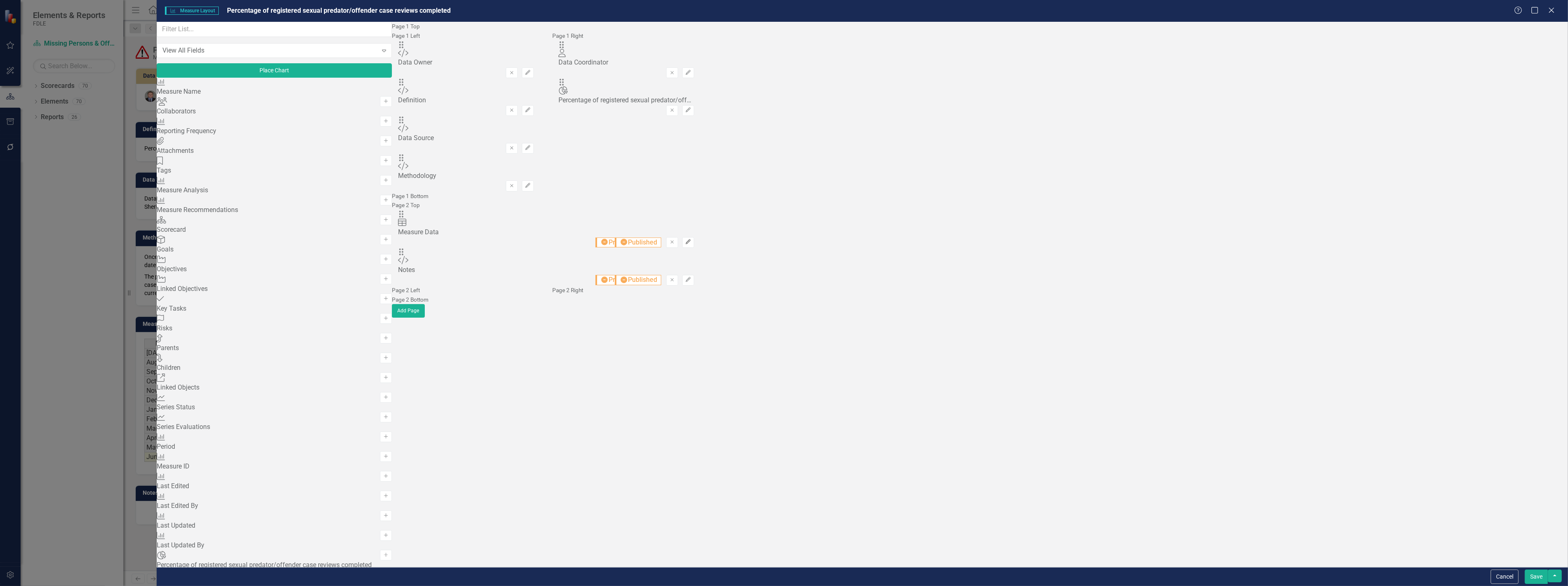
click at [691, 245] on icon "Edit" at bounding box center [688, 242] width 6 height 5
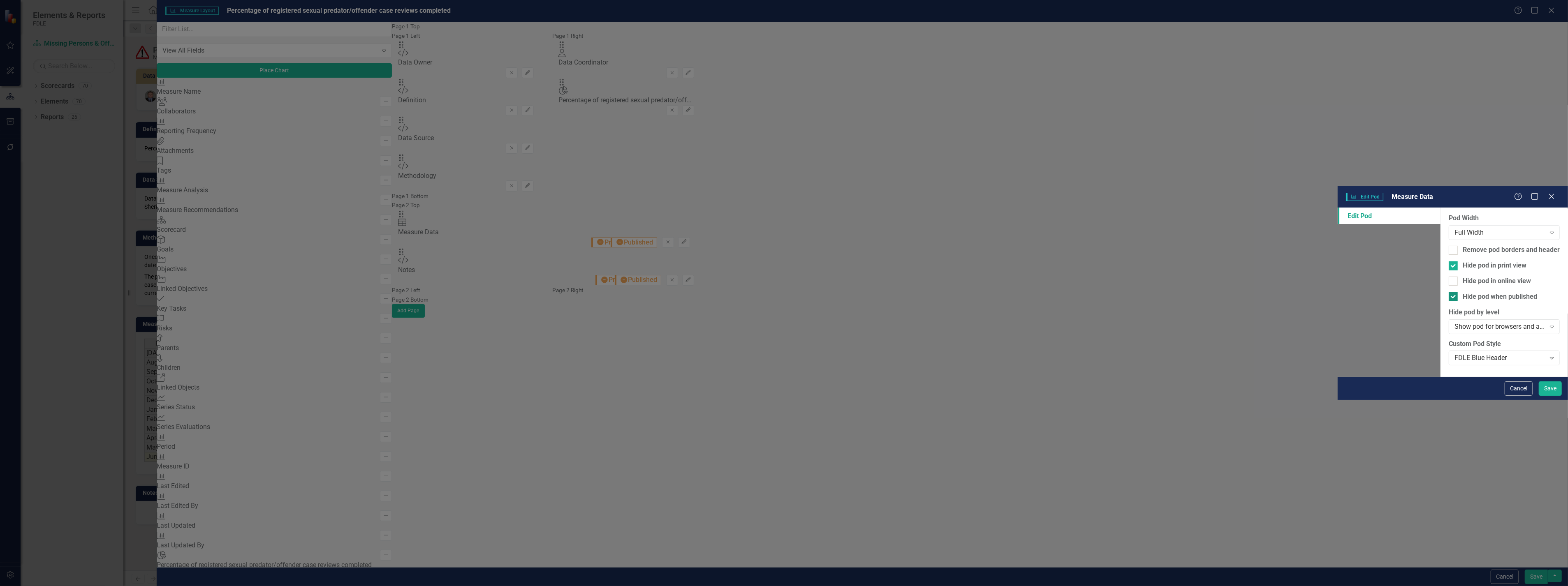
click at [1449, 292] on input "Hide pod when published" at bounding box center [1451, 295] width 5 height 5
checkbox input "false"
click at [1449, 262] on div at bounding box center [1453, 266] width 9 height 9
click at [1449, 262] on input "Hide pod in print view" at bounding box center [1451, 264] width 5 height 5
checkbox input "false"
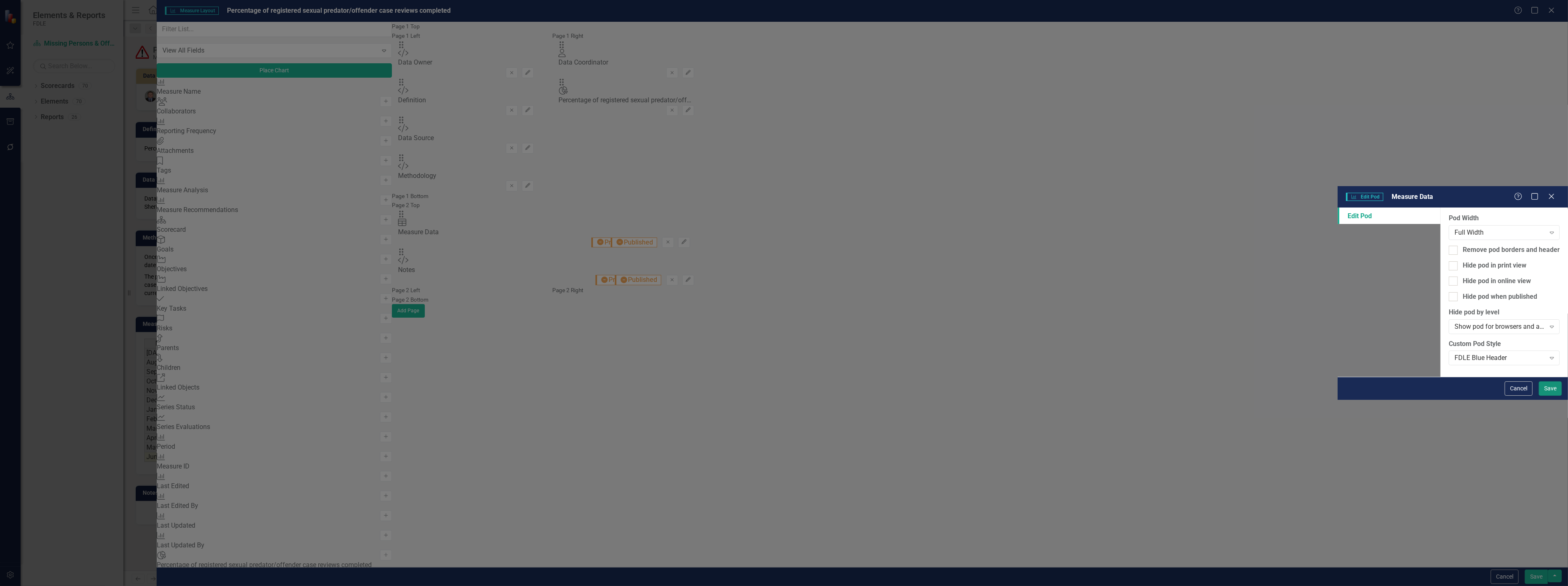
click at [1550, 396] on button "Save" at bounding box center [1550, 389] width 23 height 15
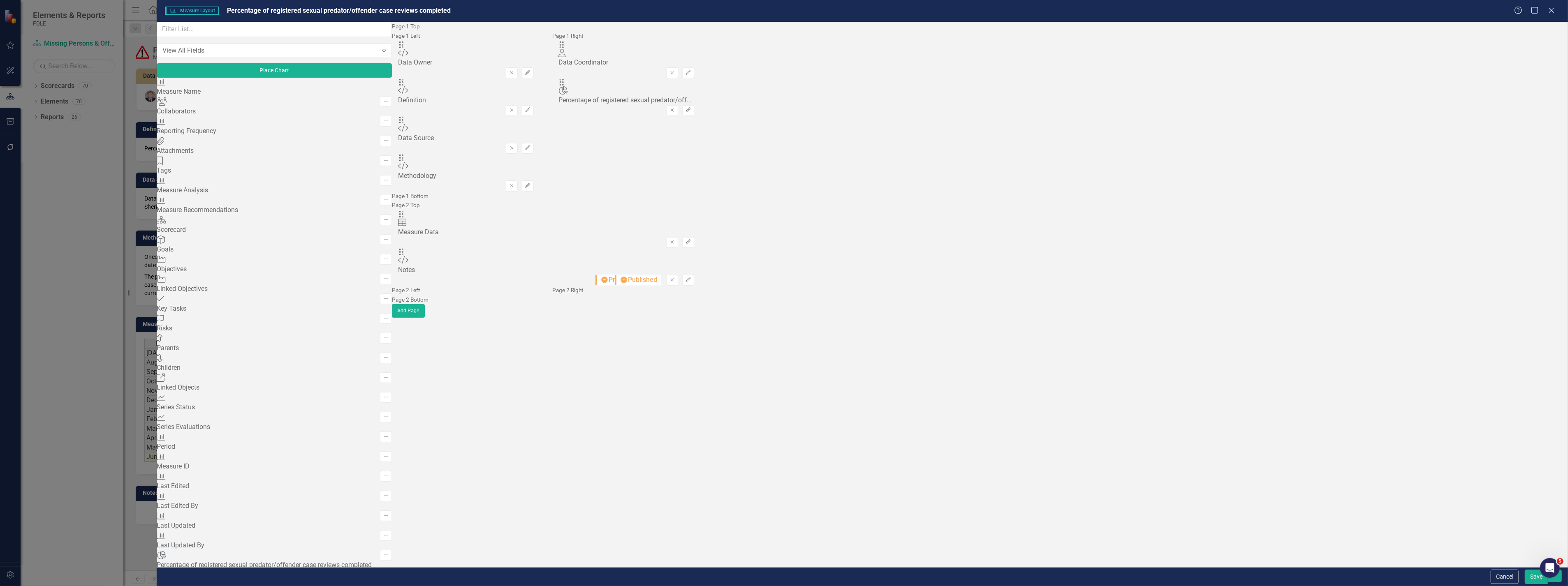
click at [1532, 577] on button "Save" at bounding box center [1536, 577] width 23 height 15
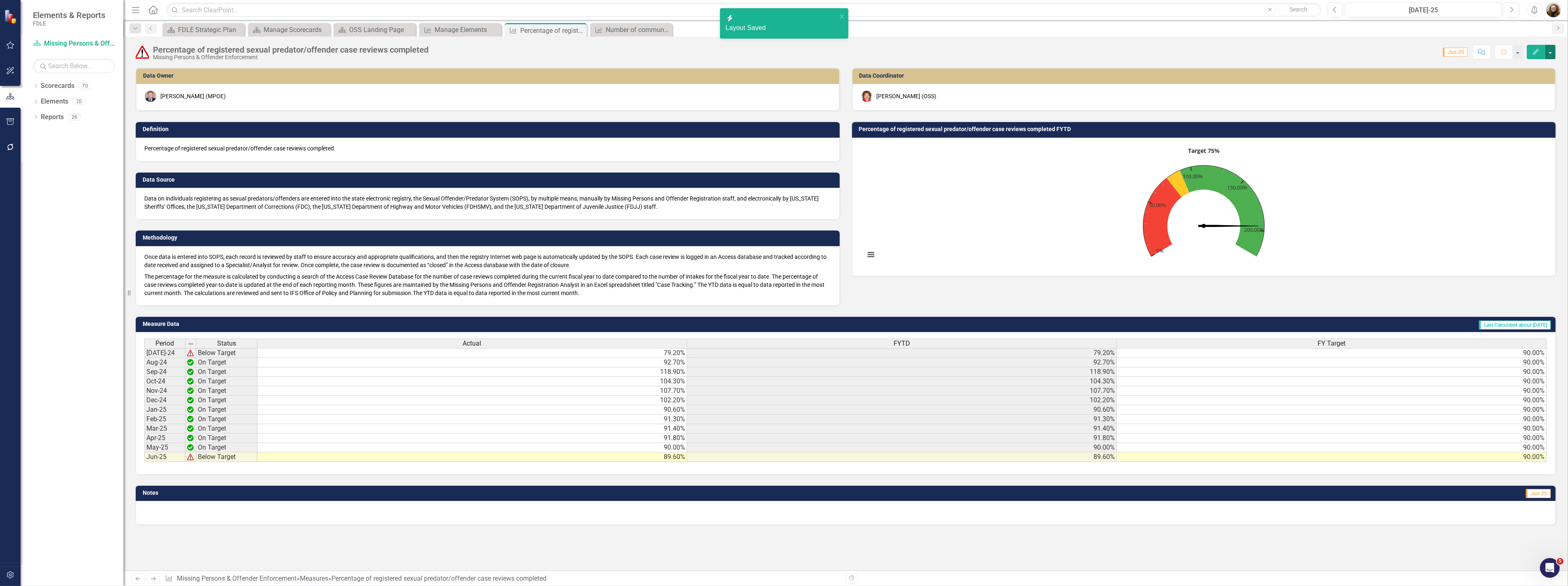
click at [1550, 54] on button "button" at bounding box center [1550, 52] width 11 height 15
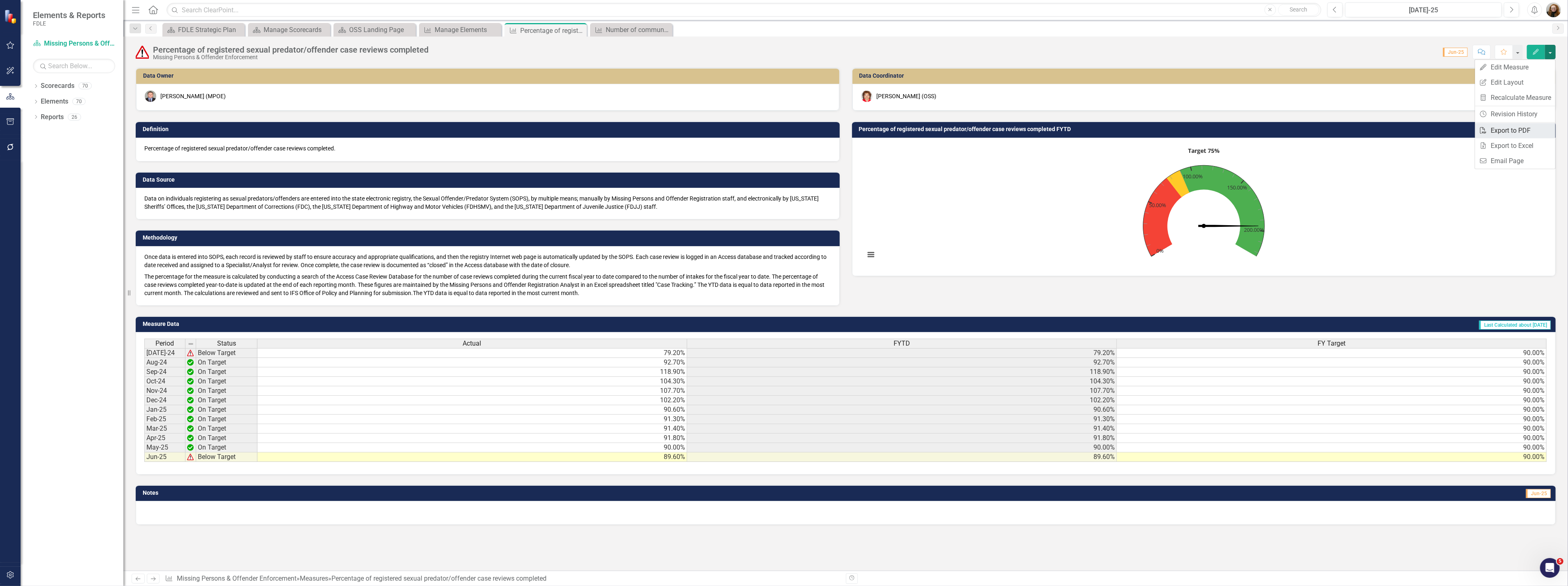
click at [1511, 133] on link "PDF Export to PDF" at bounding box center [1515, 130] width 80 height 15
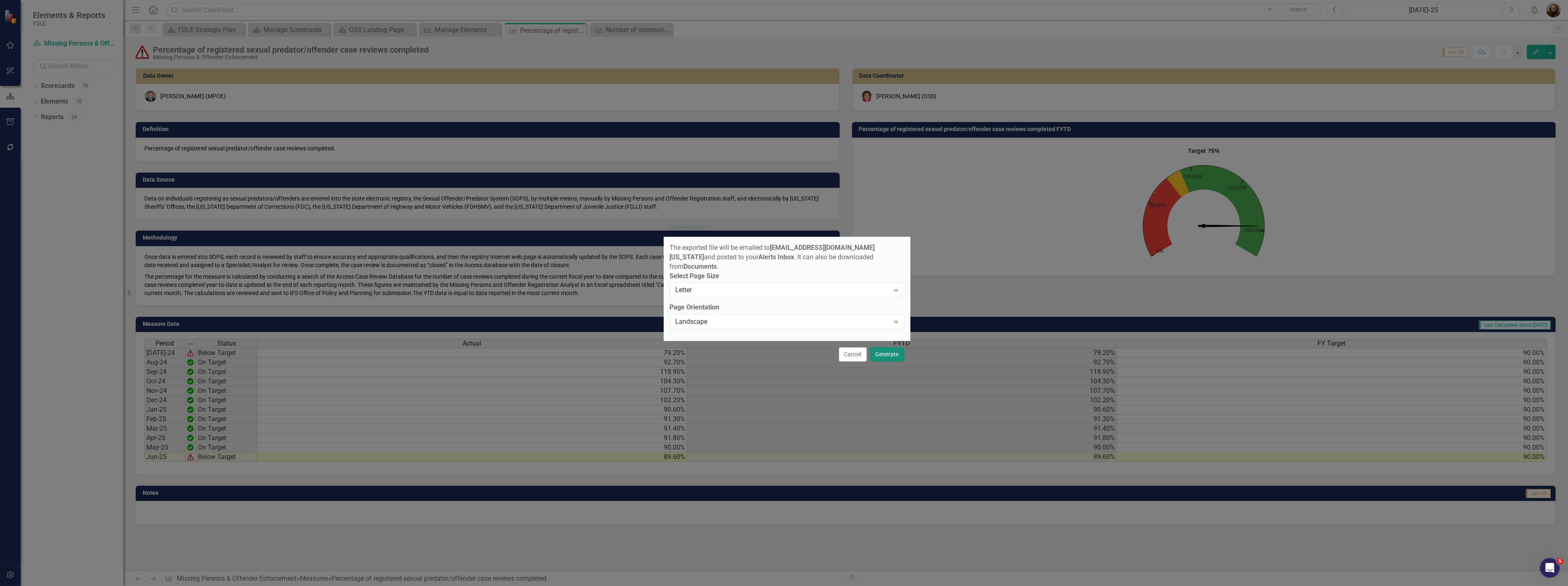
click at [891, 347] on button "Generate" at bounding box center [887, 355] width 34 height 15
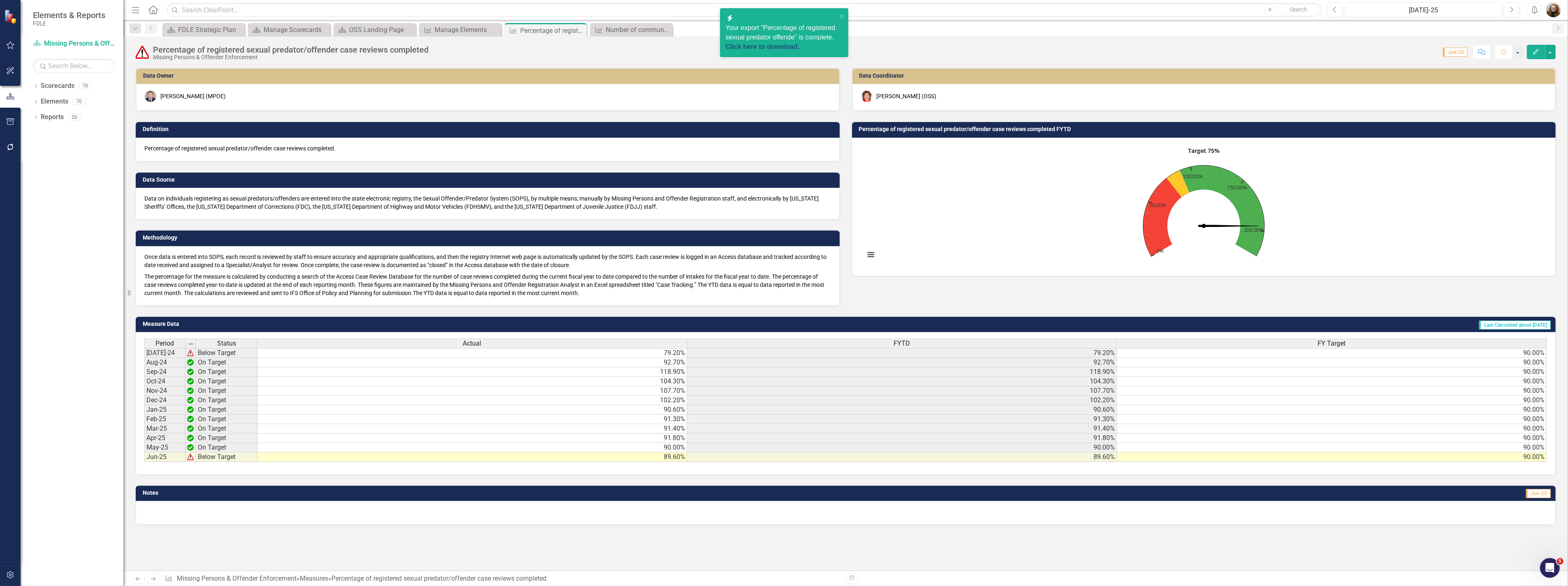
click at [783, 47] on link "Click here to download." at bounding box center [763, 46] width 74 height 7
click at [194, 29] on div "FDLE Strategic Plan" at bounding box center [205, 30] width 54 height 10
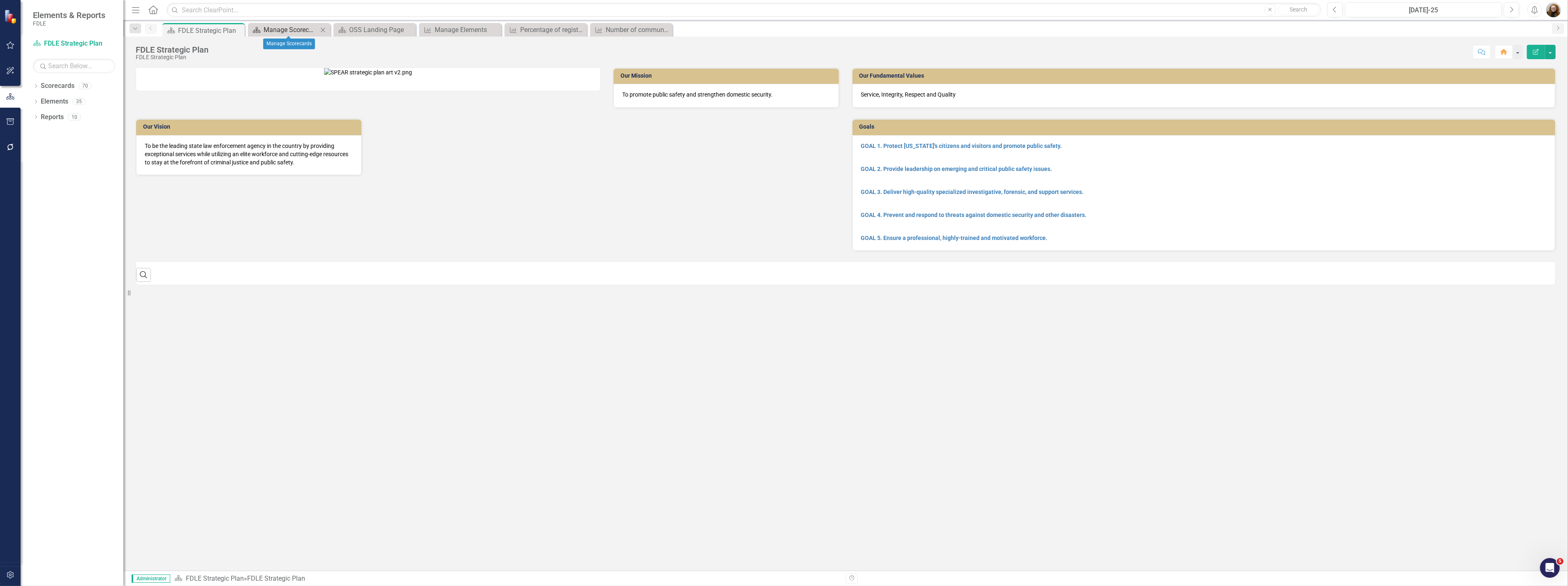
click at [261, 27] on link "Scorecard Manage Scorecards" at bounding box center [284, 30] width 68 height 10
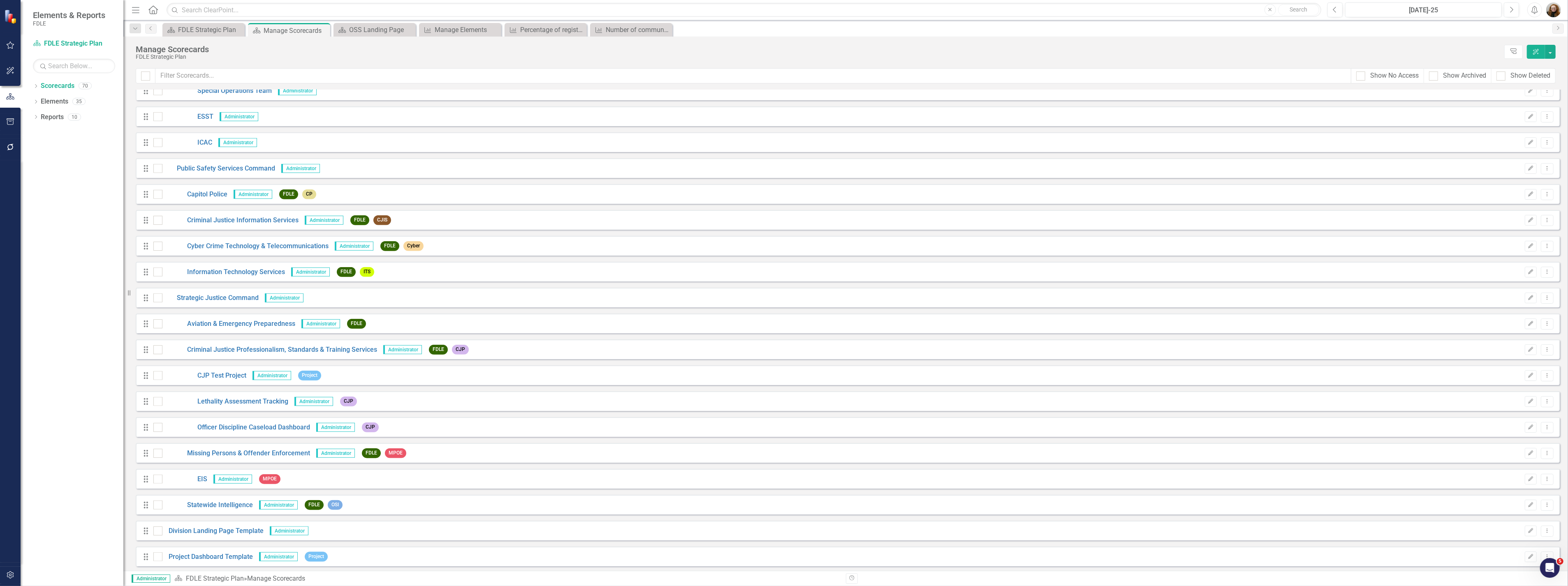
scroll to position [1331, 0]
click at [229, 455] on link "Missing Persons & Offender Enforcement" at bounding box center [236, 453] width 148 height 10
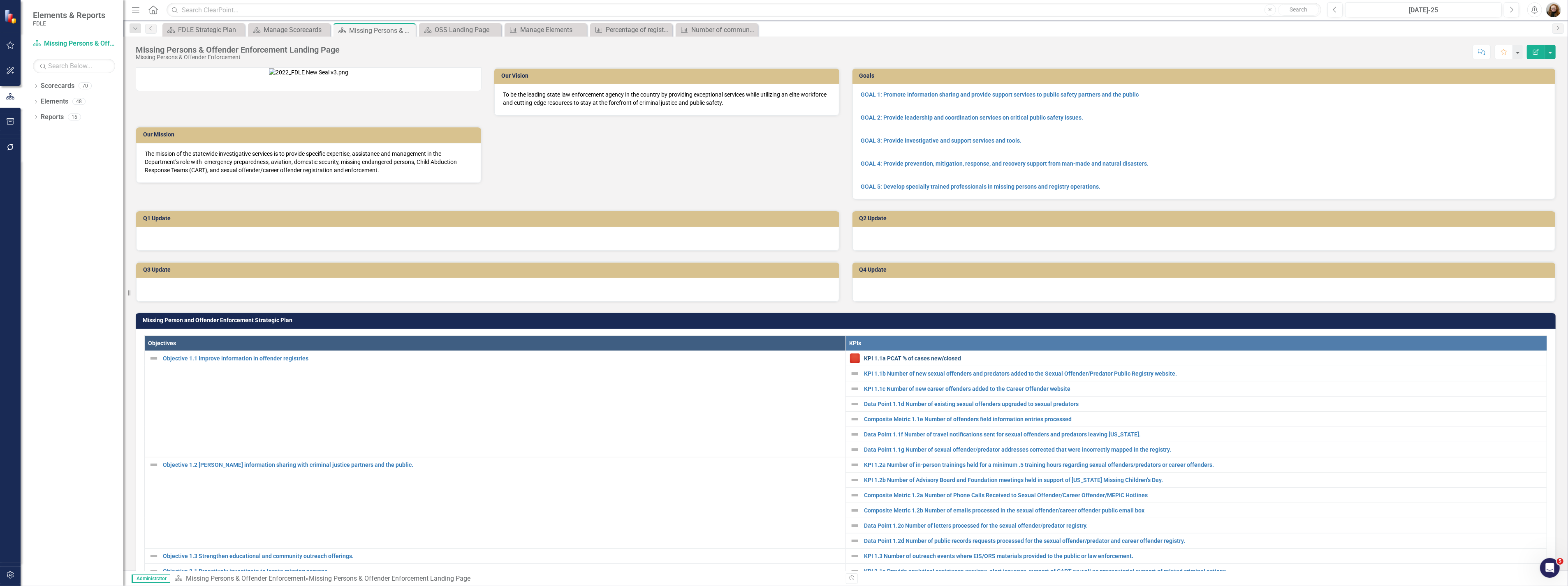
click at [940, 363] on link "KPI 1.1a PCAT % of cases new/closed" at bounding box center [1203, 358] width 679 height 9
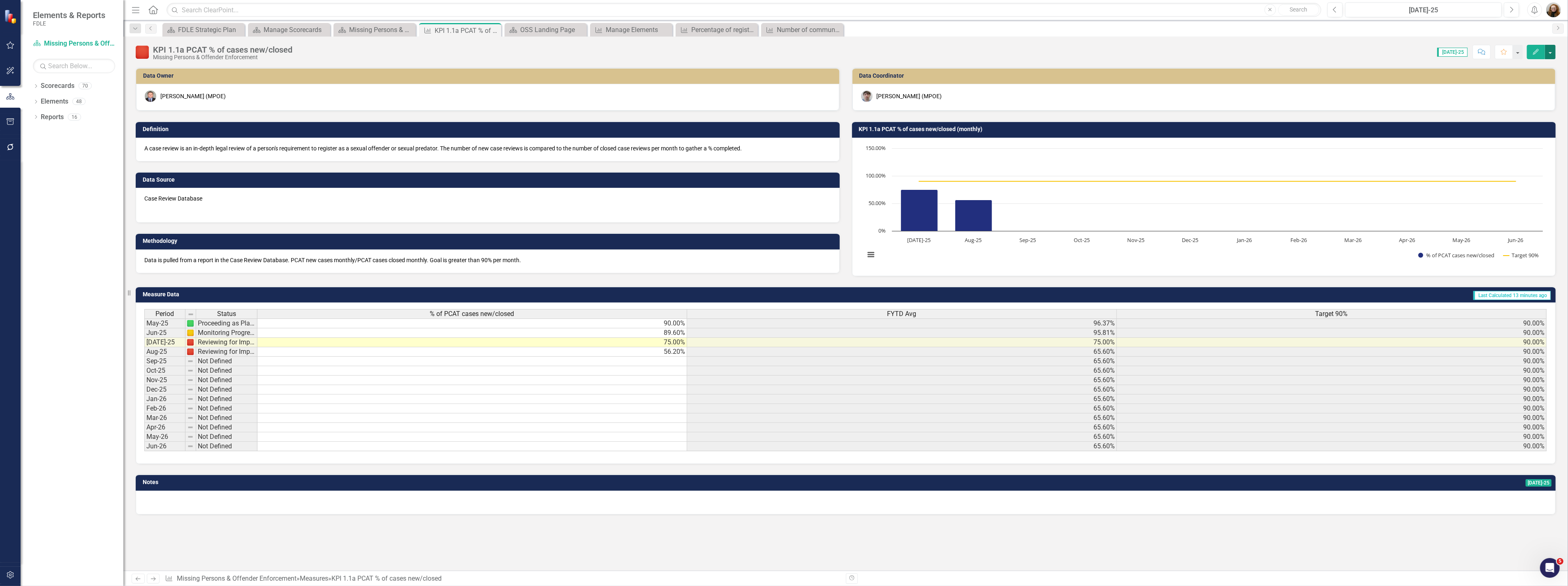
click at [1547, 52] on button "button" at bounding box center [1550, 52] width 11 height 15
click at [1526, 79] on link "Edit Report Edit Layout" at bounding box center [1515, 82] width 80 height 15
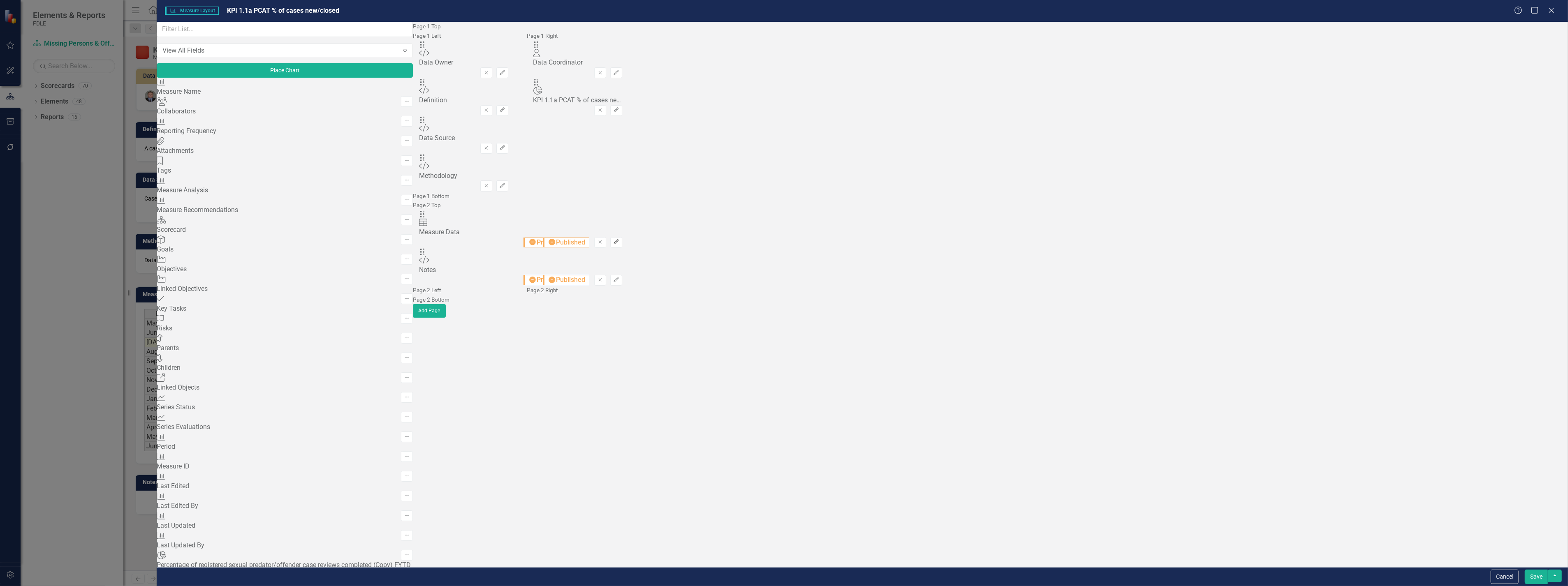
click at [619, 245] on icon "Edit" at bounding box center [616, 242] width 6 height 5
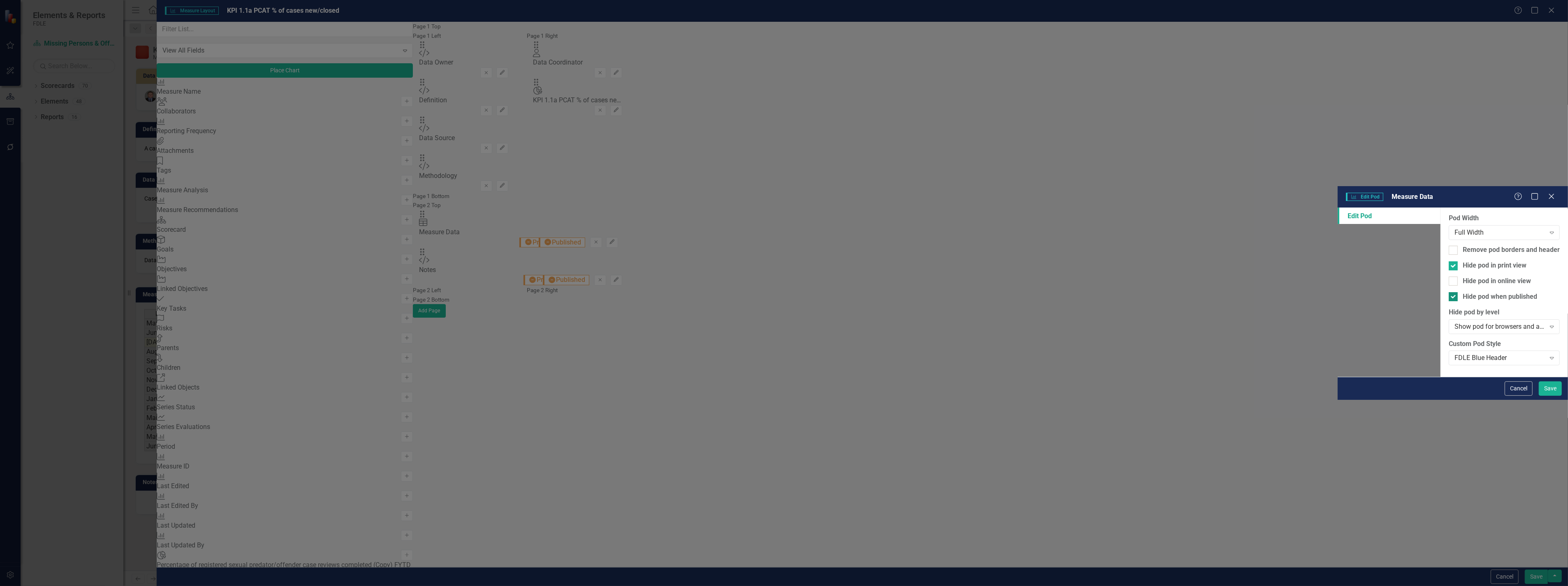
click at [1449, 292] on div at bounding box center [1453, 296] width 9 height 9
click at [1449, 292] on input "Hide pod when published" at bounding box center [1451, 295] width 5 height 5
checkbox input "false"
click at [1449, 262] on div at bounding box center [1453, 266] width 9 height 9
click at [1449, 262] on input "Hide pod in print view" at bounding box center [1451, 264] width 5 height 5
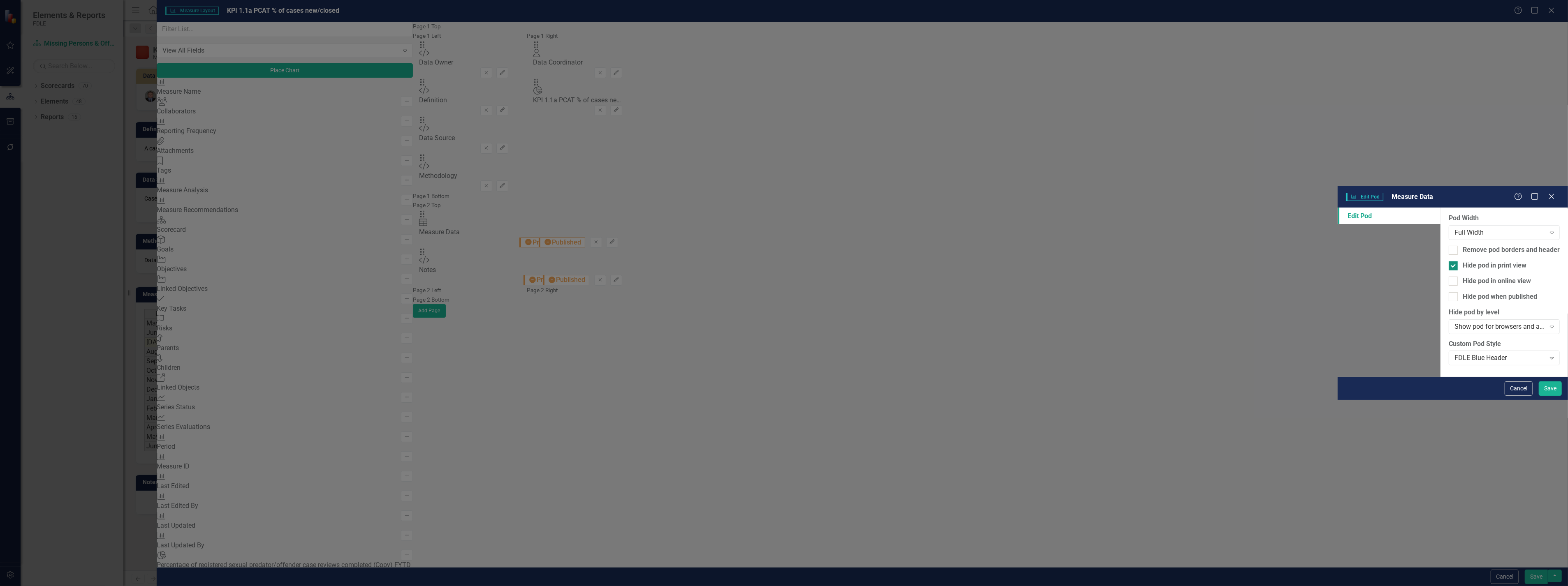
checkbox input "false"
click at [1549, 396] on button "Save" at bounding box center [1550, 389] width 23 height 15
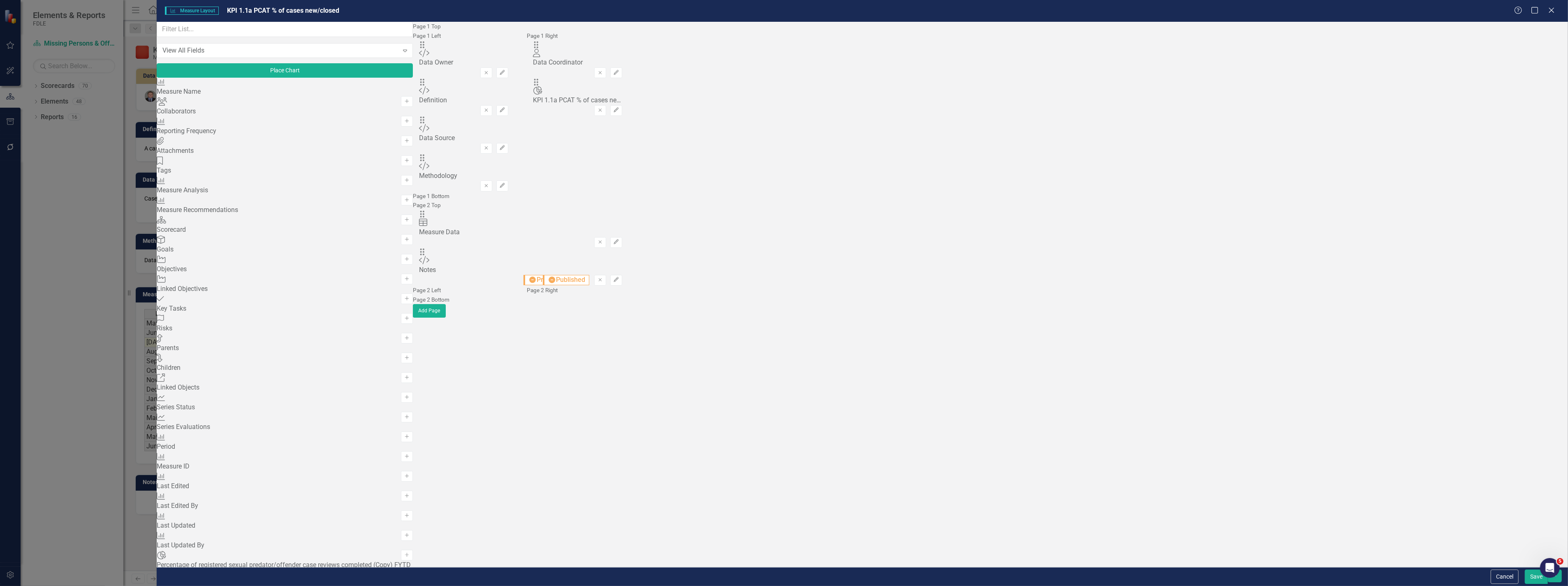
click at [1530, 578] on button "Save" at bounding box center [1536, 577] width 23 height 15
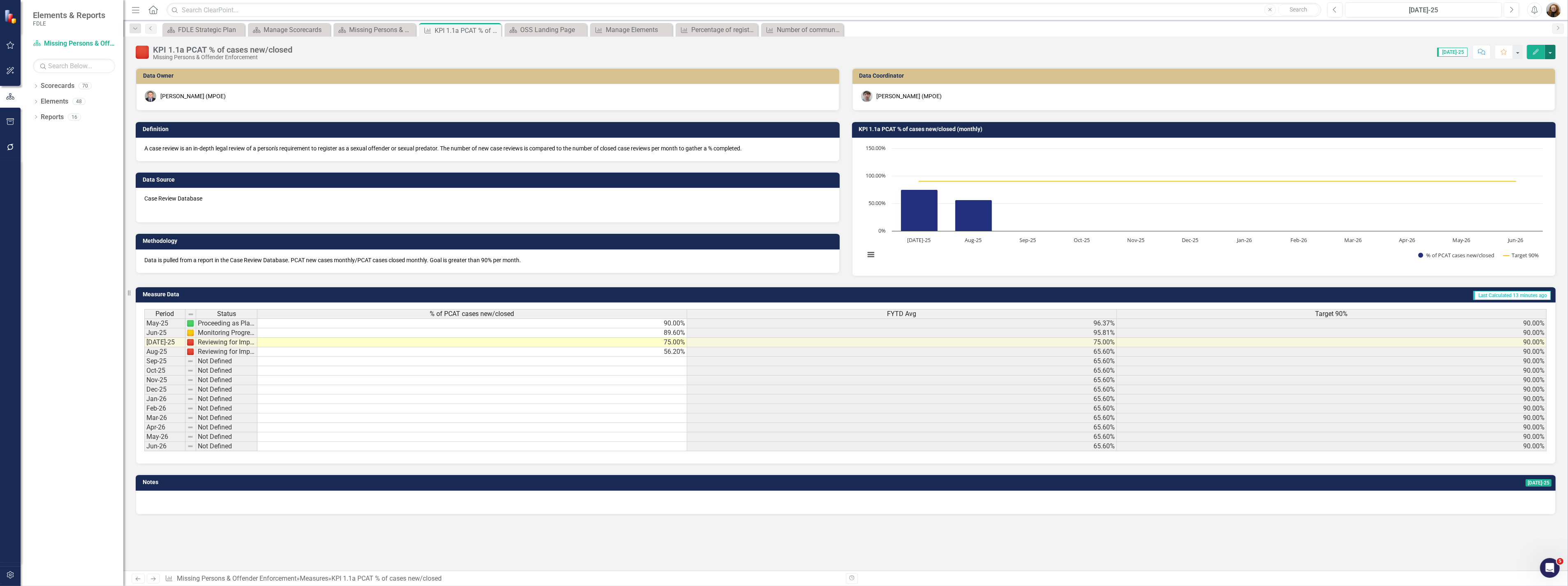
click at [1550, 52] on button "button" at bounding box center [1550, 52] width 11 height 15
click at [1514, 13] on icon "Next" at bounding box center [1511, 10] width 4 height 7
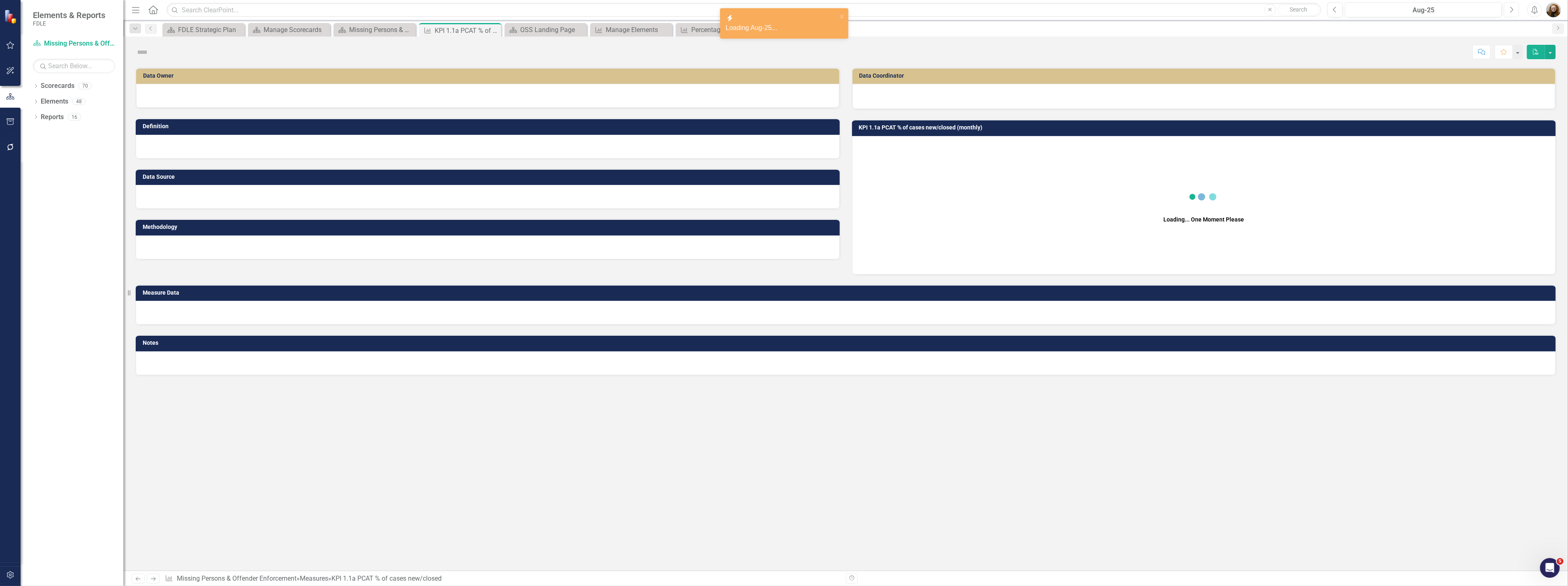
click at [1514, 13] on icon "Next" at bounding box center [1511, 10] width 4 height 7
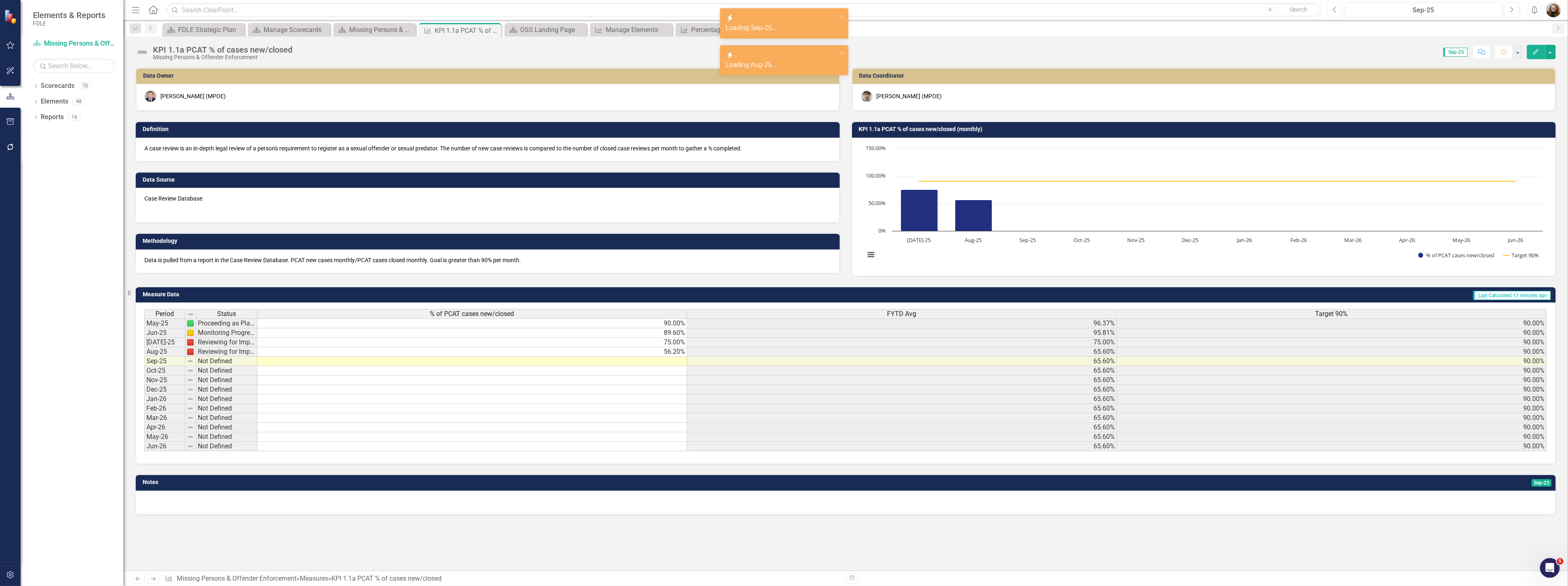
click at [1335, 10] on icon "Previous" at bounding box center [1335, 10] width 4 height 7
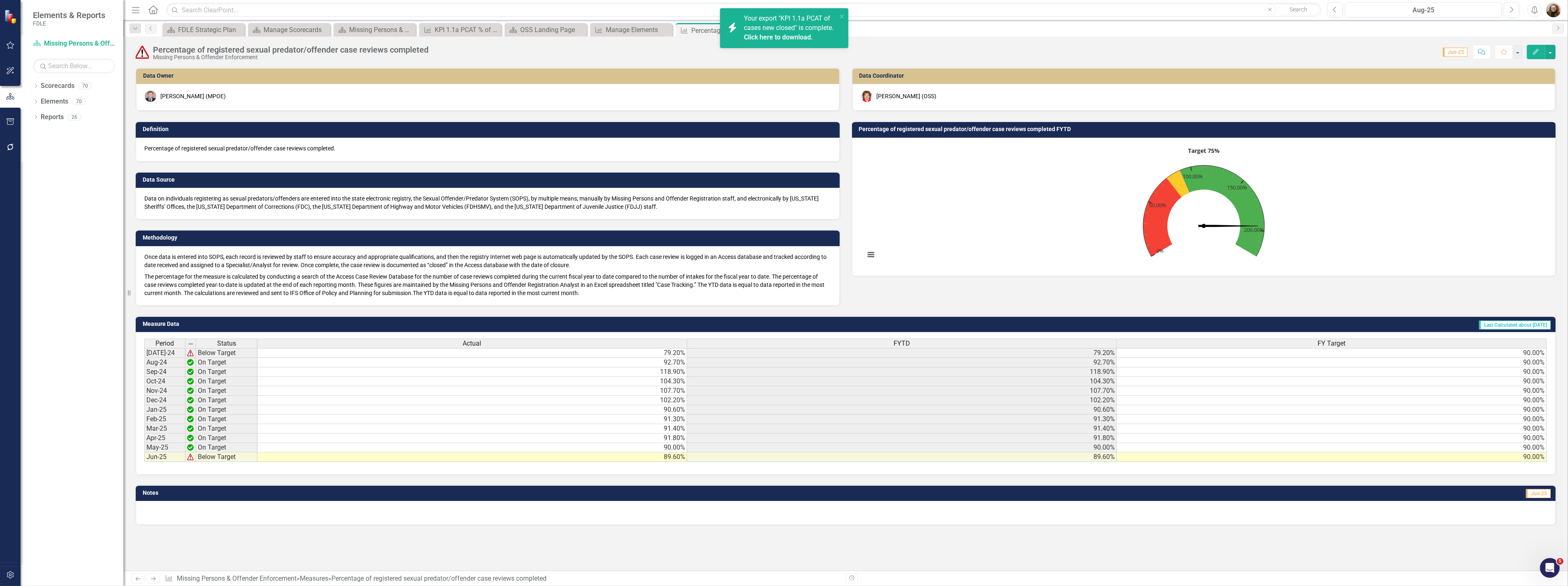
click at [786, 41] on link "Click here to download." at bounding box center [778, 37] width 69 height 8
click at [749, 31] on icon "Close" at bounding box center [751, 30] width 9 height 7
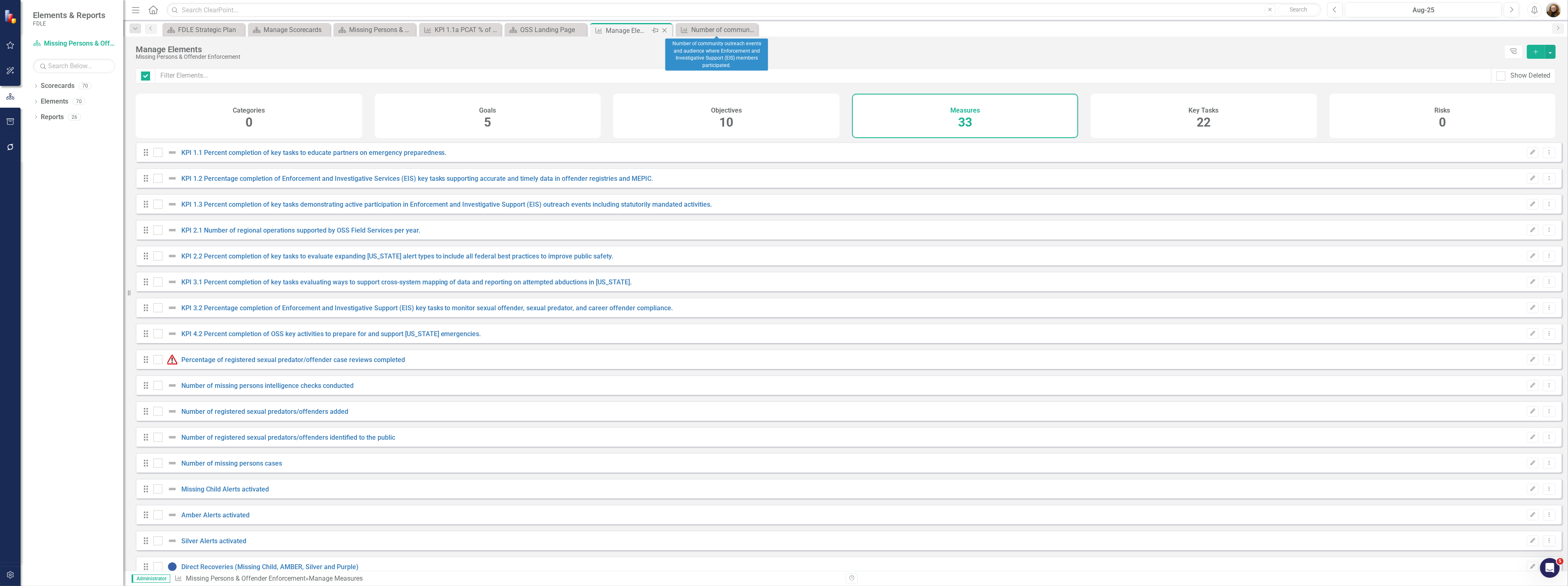
checkbox input "false"
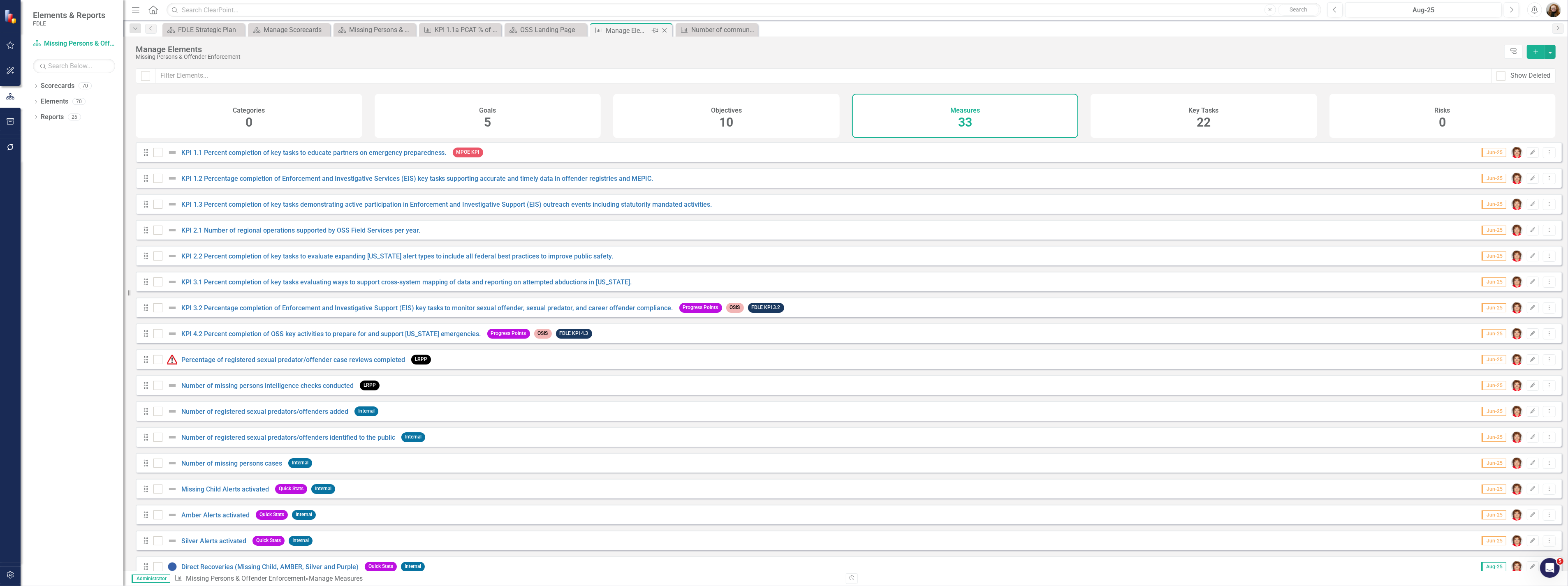
click at [662, 29] on icon "Close" at bounding box center [665, 30] width 9 height 7
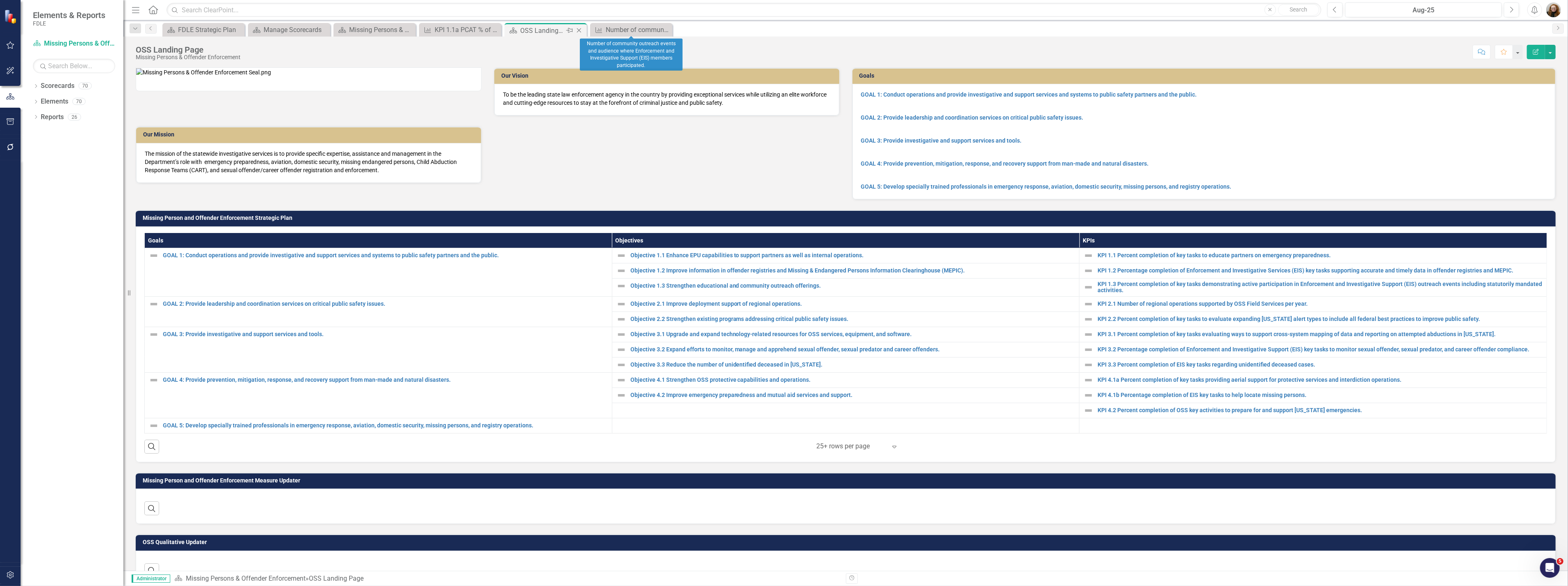
click at [583, 29] on icon "Close" at bounding box center [579, 30] width 9 height 7
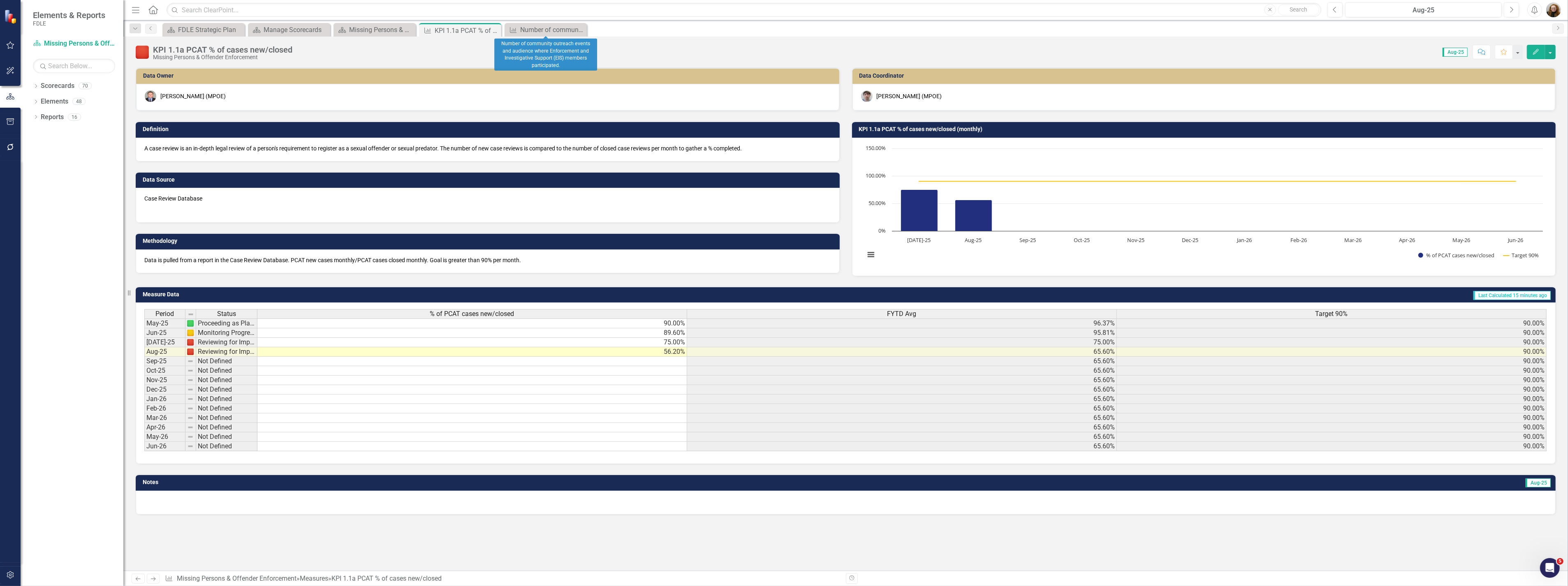
click at [0, 0] on icon "Close" at bounding box center [0, 0] width 0 height 0
click at [465, 29] on div "KPI 1.1a PCAT % of cases new/closed" at bounding box center [457, 30] width 44 height 10
click at [1547, 55] on button "button" at bounding box center [1550, 52] width 11 height 15
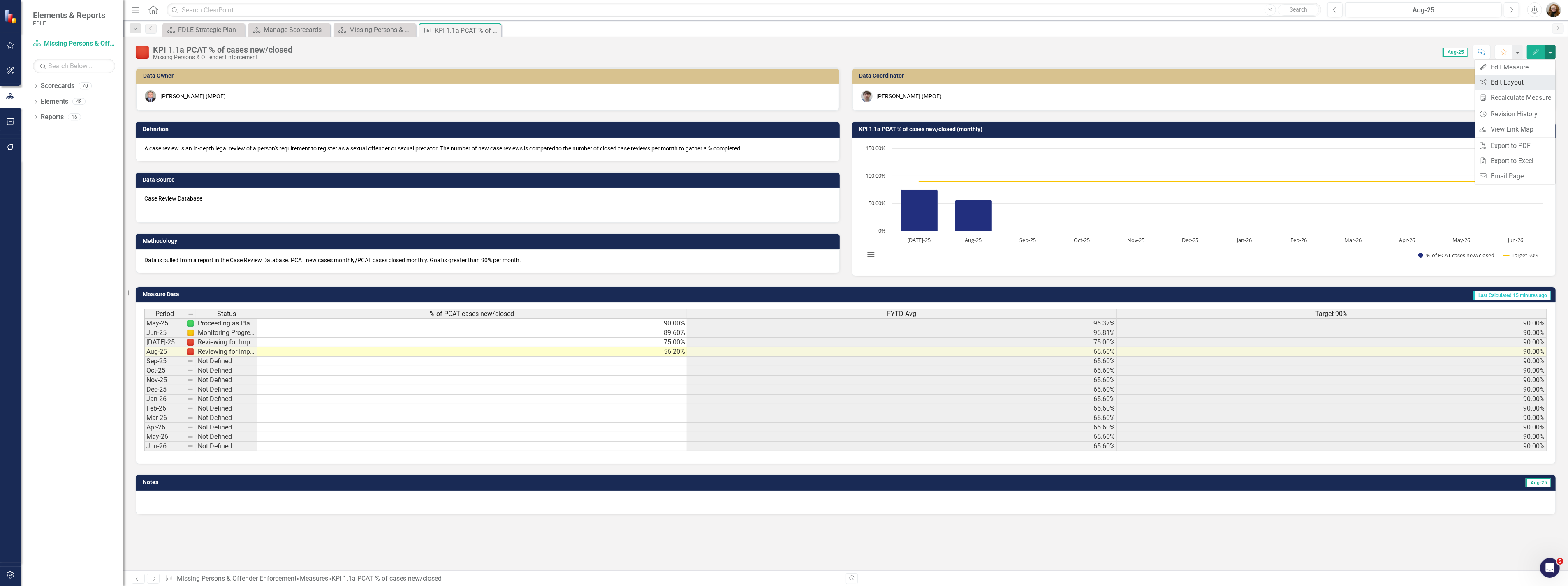
click at [1510, 78] on link "Edit Report Edit Layout" at bounding box center [1515, 82] width 80 height 15
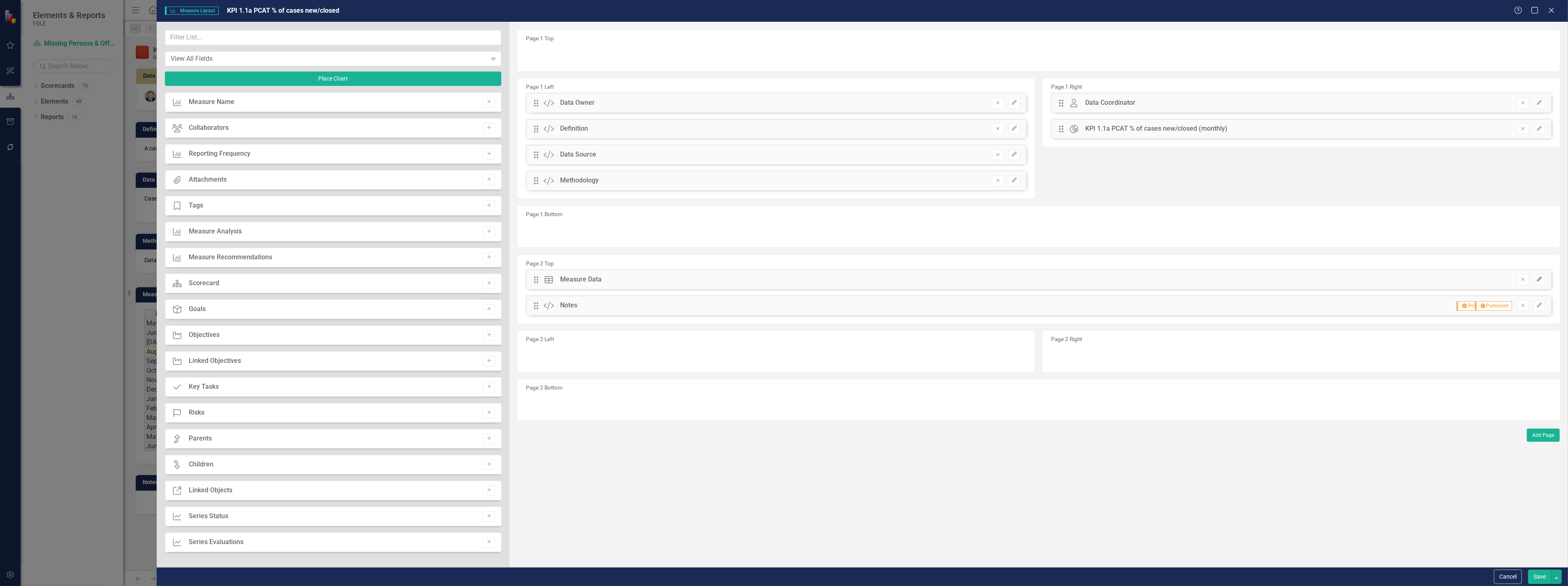
click at [1533, 277] on button "Edit" at bounding box center [1539, 280] width 12 height 11
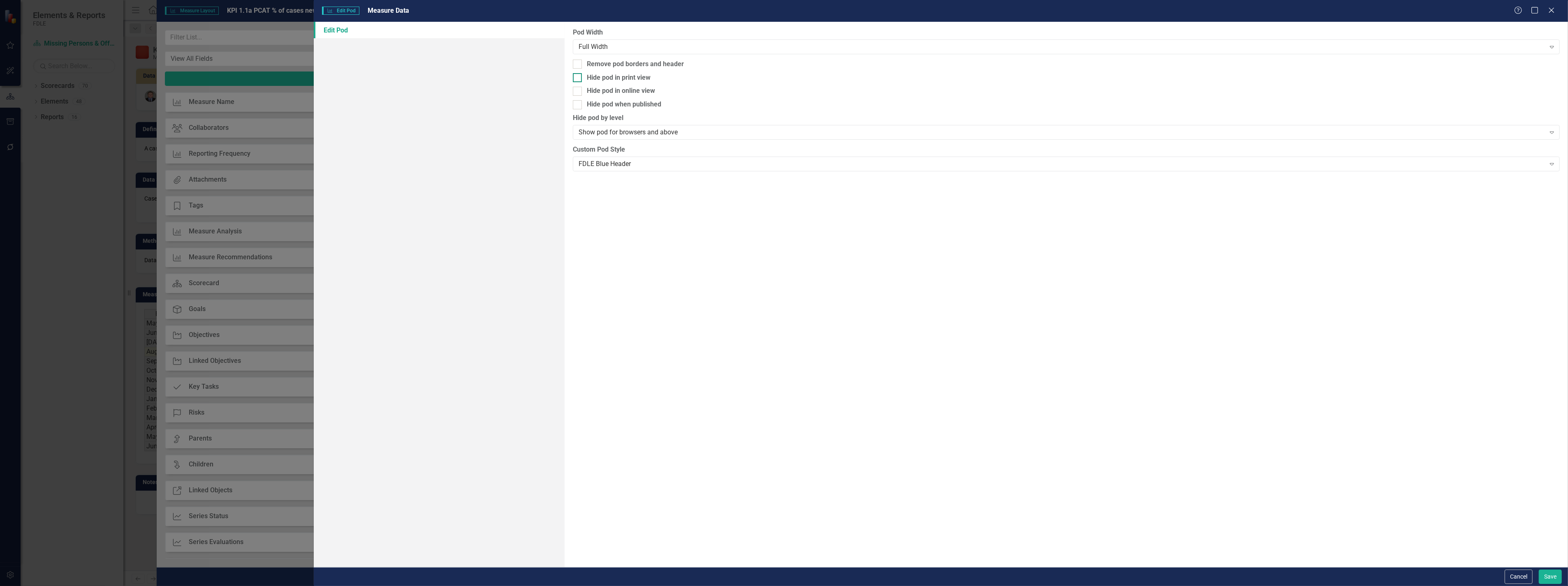
click at [573, 75] on input "Hide pod in print view" at bounding box center [575, 75] width 5 height 5
checkbox input "true"
click at [583, 100] on div "Hide pod when published" at bounding box center [1066, 105] width 987 height 10
click at [578, 100] on input "Hide pod when published" at bounding box center [575, 103] width 5 height 5
checkbox input "true"
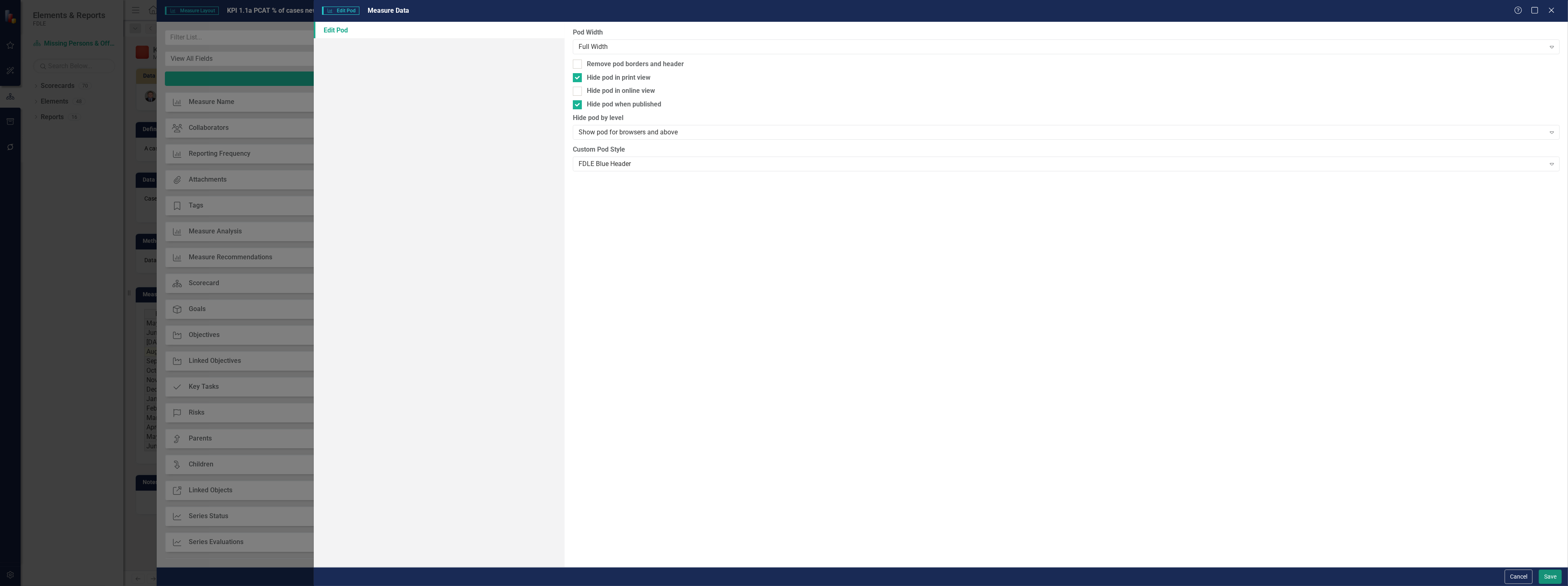
drag, startPoint x: 1542, startPoint y: 573, endPoint x: 1562, endPoint y: 577, distance: 20.4
click at [1542, 574] on button "Save" at bounding box center [1550, 577] width 23 height 15
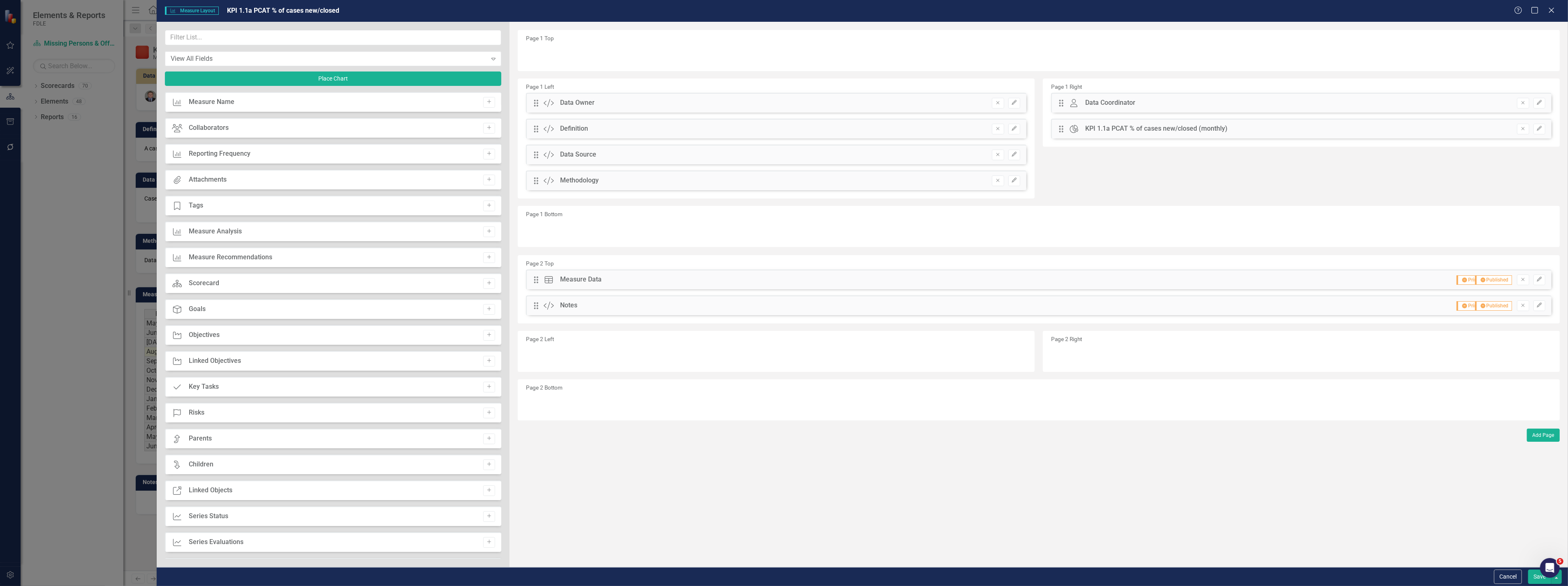
click at [1536, 581] on button "Save" at bounding box center [1539, 577] width 23 height 15
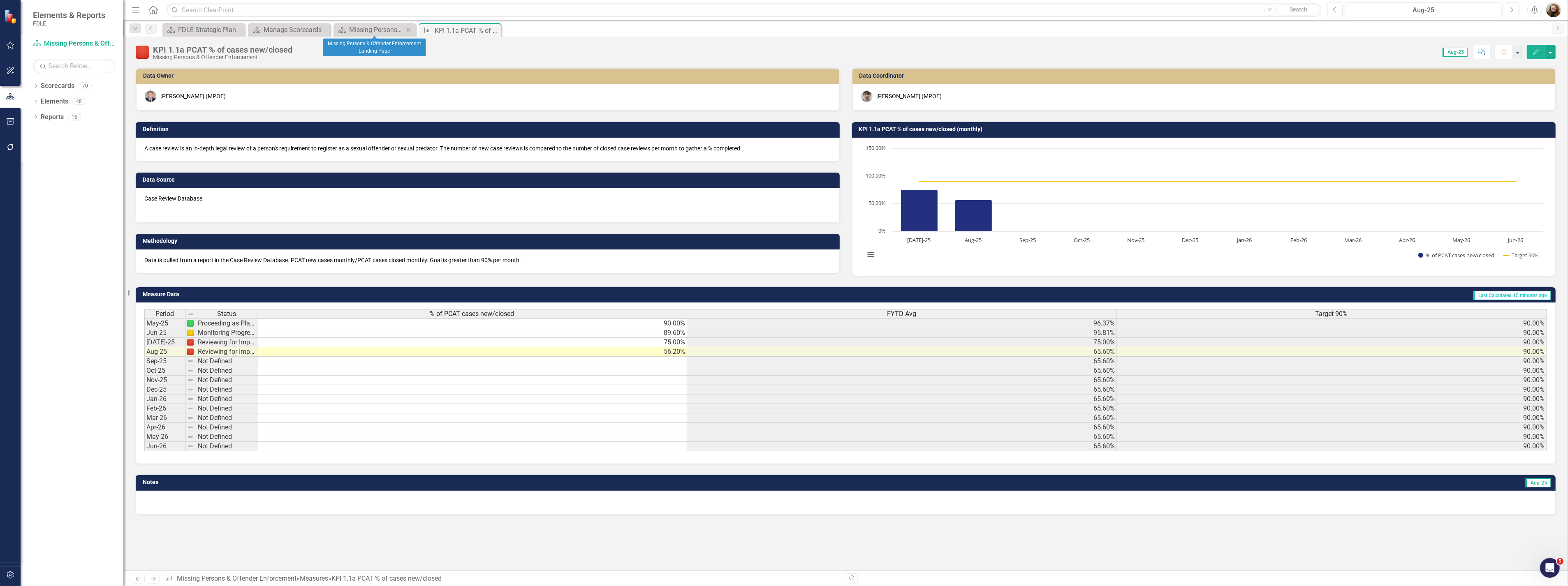
click at [408, 29] on icon at bounding box center [408, 29] width 4 height 4
click at [0, 0] on icon "Close" at bounding box center [0, 0] width 0 height 0
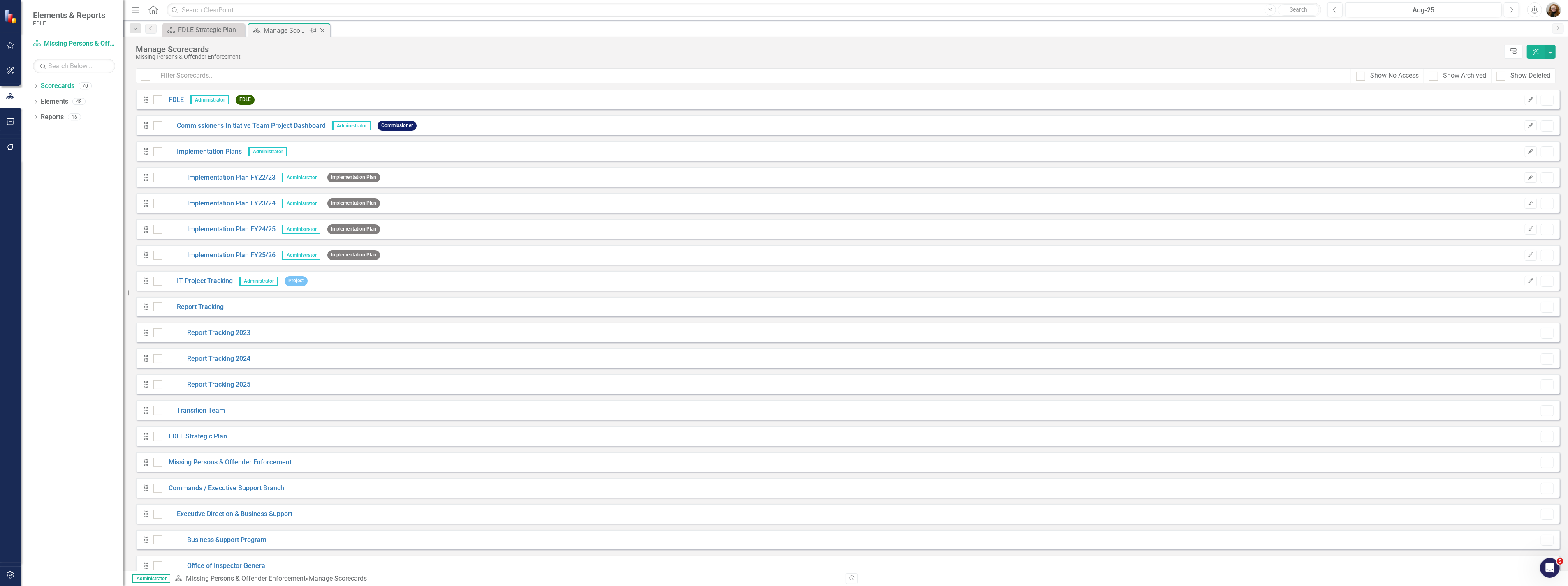
click at [268, 30] on div "Manage Scorecards" at bounding box center [285, 30] width 44 height 10
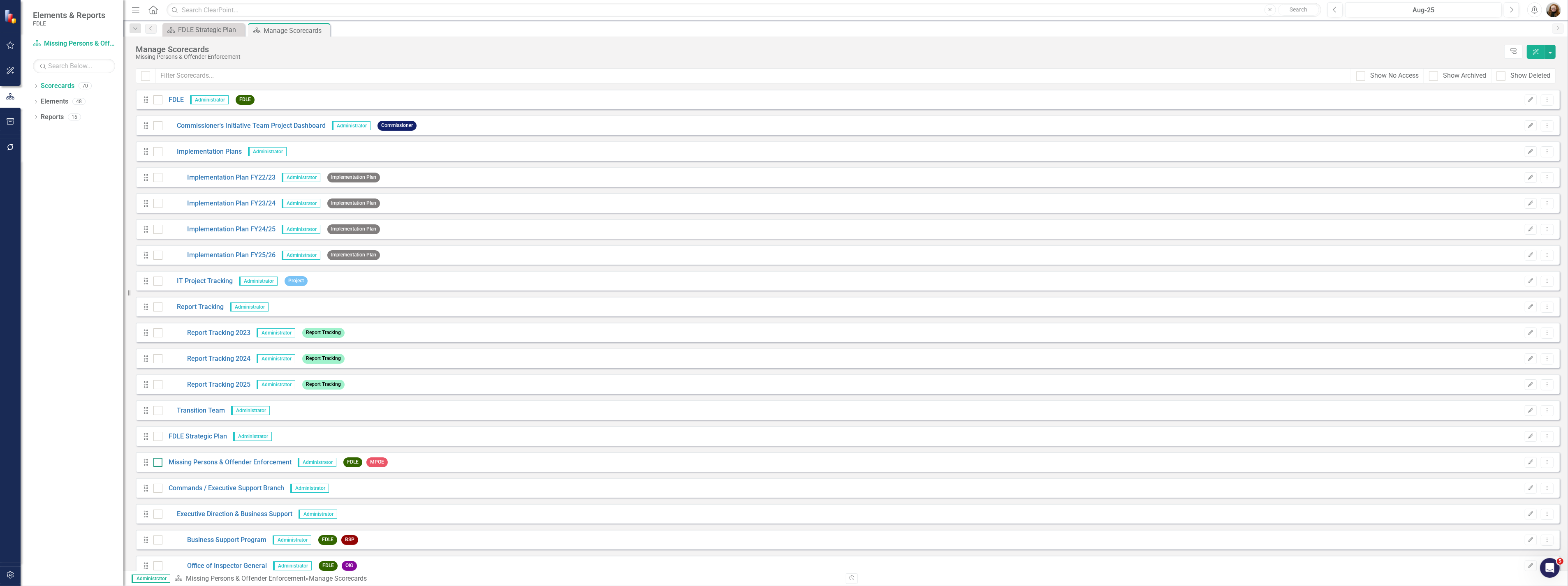
click at [158, 462] on input "checkbox" at bounding box center [156, 461] width 5 height 5
checkbox input "true"
click at [1552, 51] on button "button" at bounding box center [1550, 52] width 11 height 14
click at [1507, 113] on link "Edit Multiple Edit Multiple" at bounding box center [1513, 113] width 85 height 15
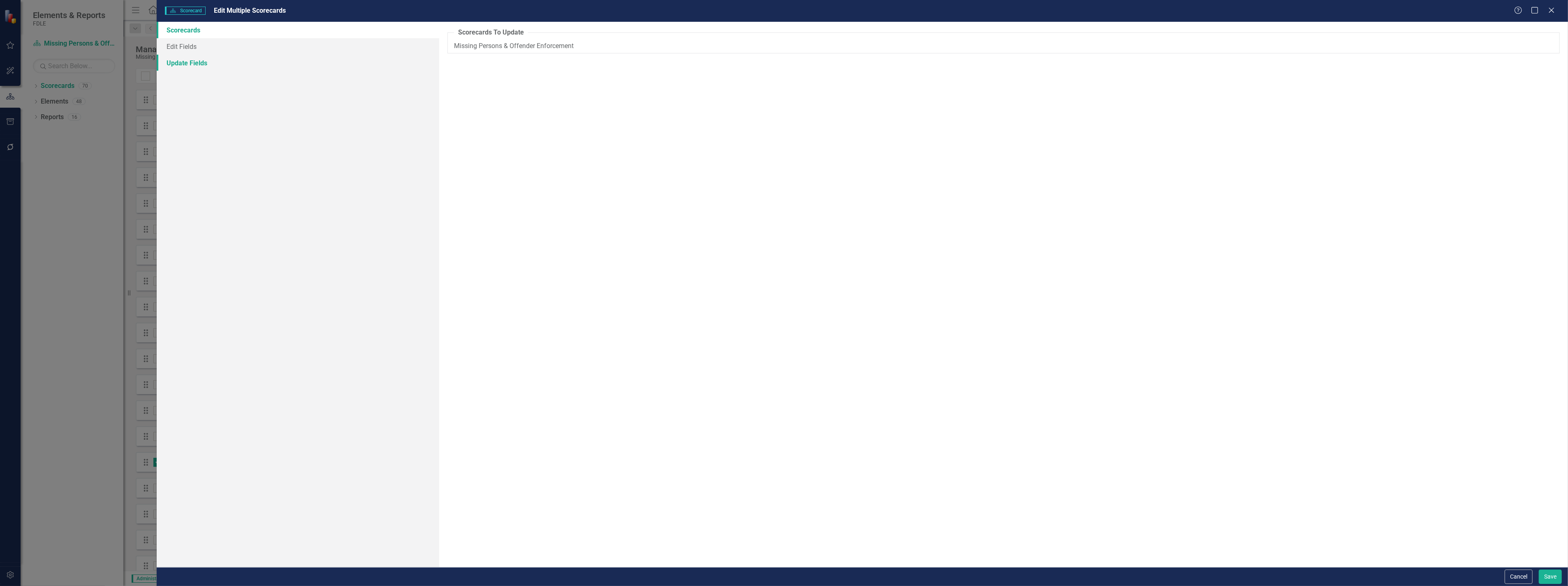
click at [180, 61] on link "Update Fields" at bounding box center [297, 63] width 282 height 16
click at [470, 49] on div at bounding box center [1004, 54] width 1112 height 10
click at [186, 46] on link "Edit Fields" at bounding box center [297, 46] width 282 height 16
click at [493, 50] on div at bounding box center [471, 55] width 43 height 11
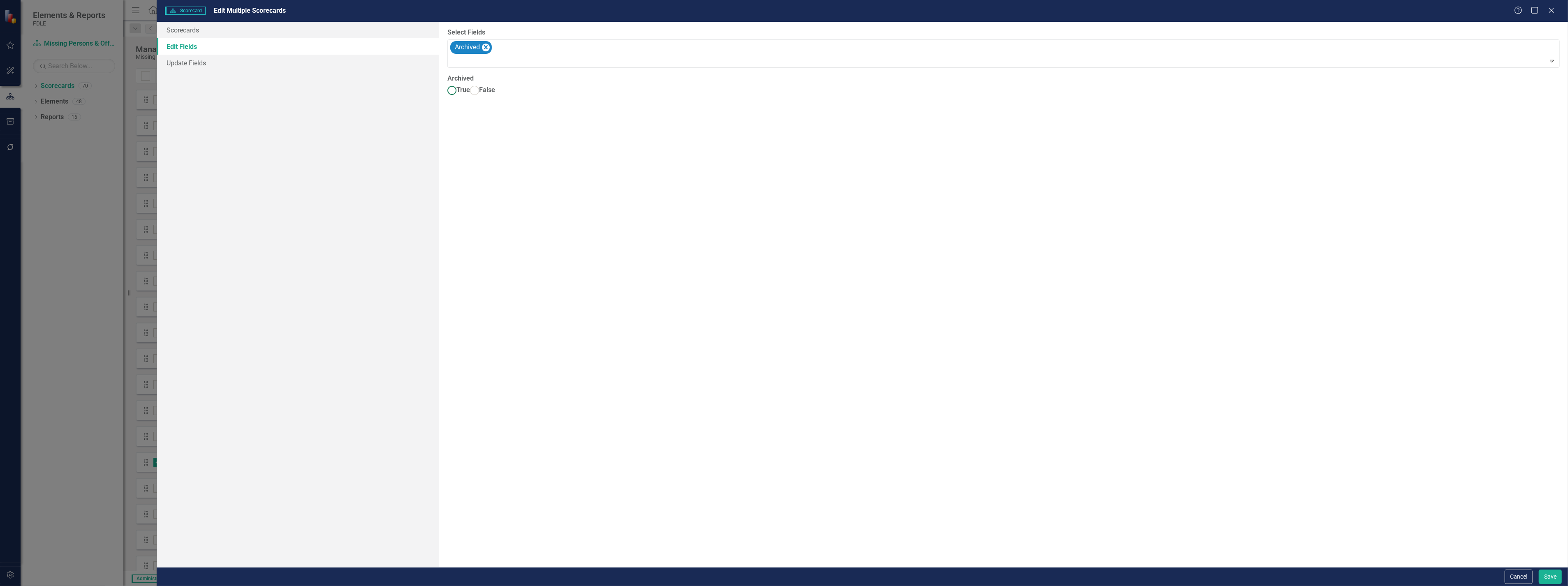
drag, startPoint x: 449, startPoint y: 88, endPoint x: 623, endPoint y: 172, distance: 193.2
click at [449, 88] on ins at bounding box center [452, 90] width 13 height 13
click at [449, 88] on input "True" at bounding box center [452, 90] width 13 height 13
radio input "true"
click at [1549, 579] on button "Save" at bounding box center [1550, 577] width 23 height 15
